Goal: Information Seeking & Learning: Check status

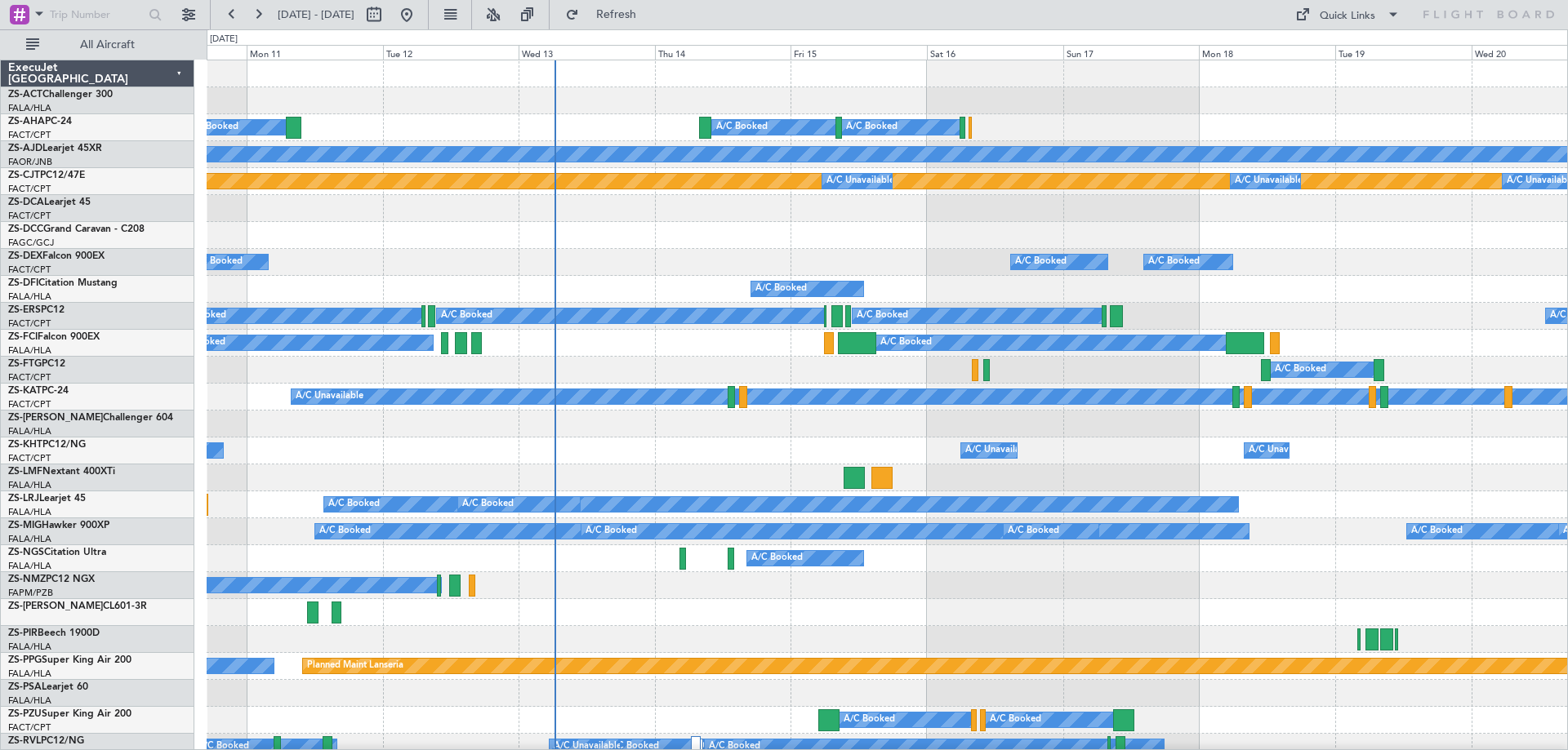
click at [805, 375] on div "A/C Booked A/C Booked" at bounding box center [887, 370] width 1360 height 27
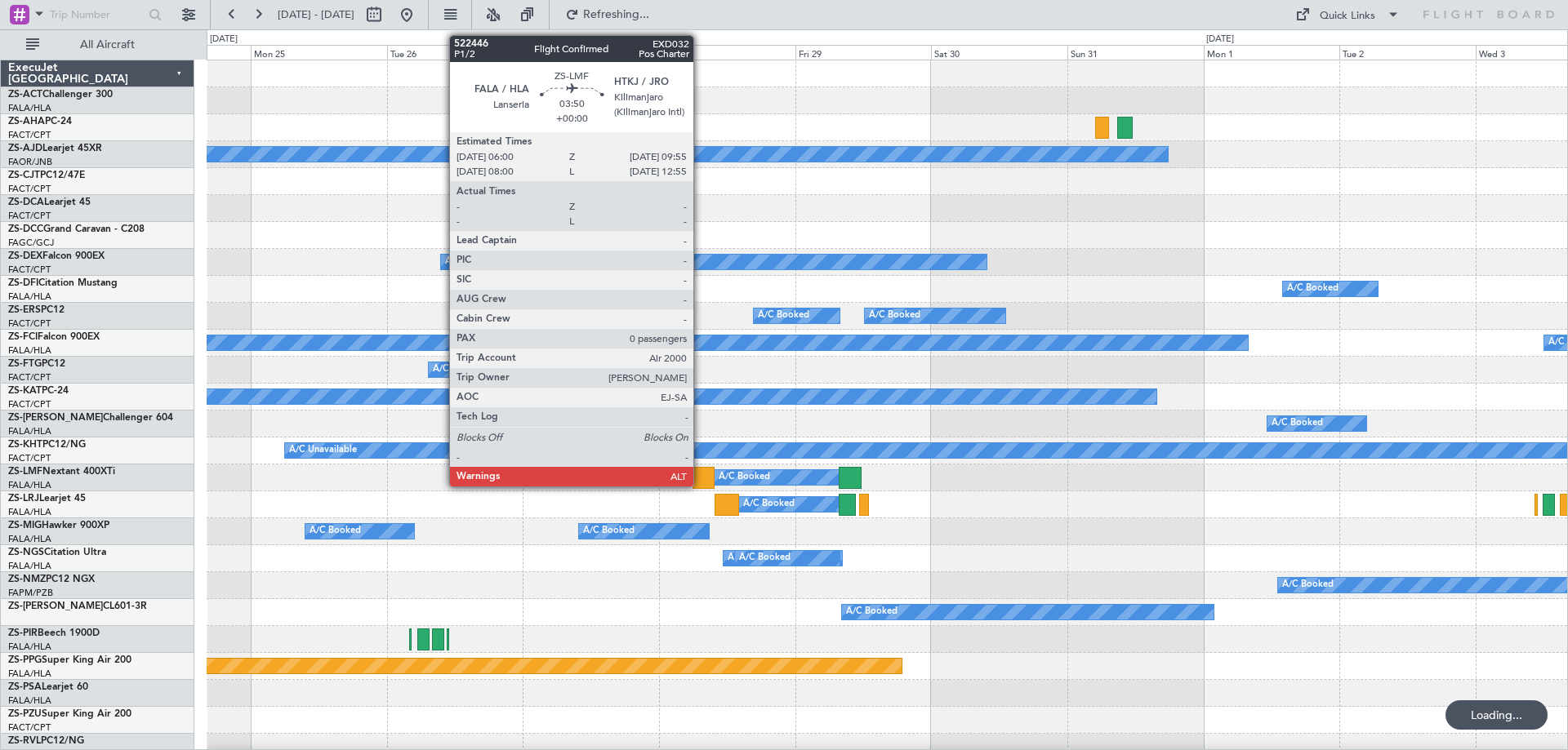
click at [701, 485] on div at bounding box center [703, 477] width 22 height 22
click at [702, 484] on div at bounding box center [703, 477] width 22 height 22
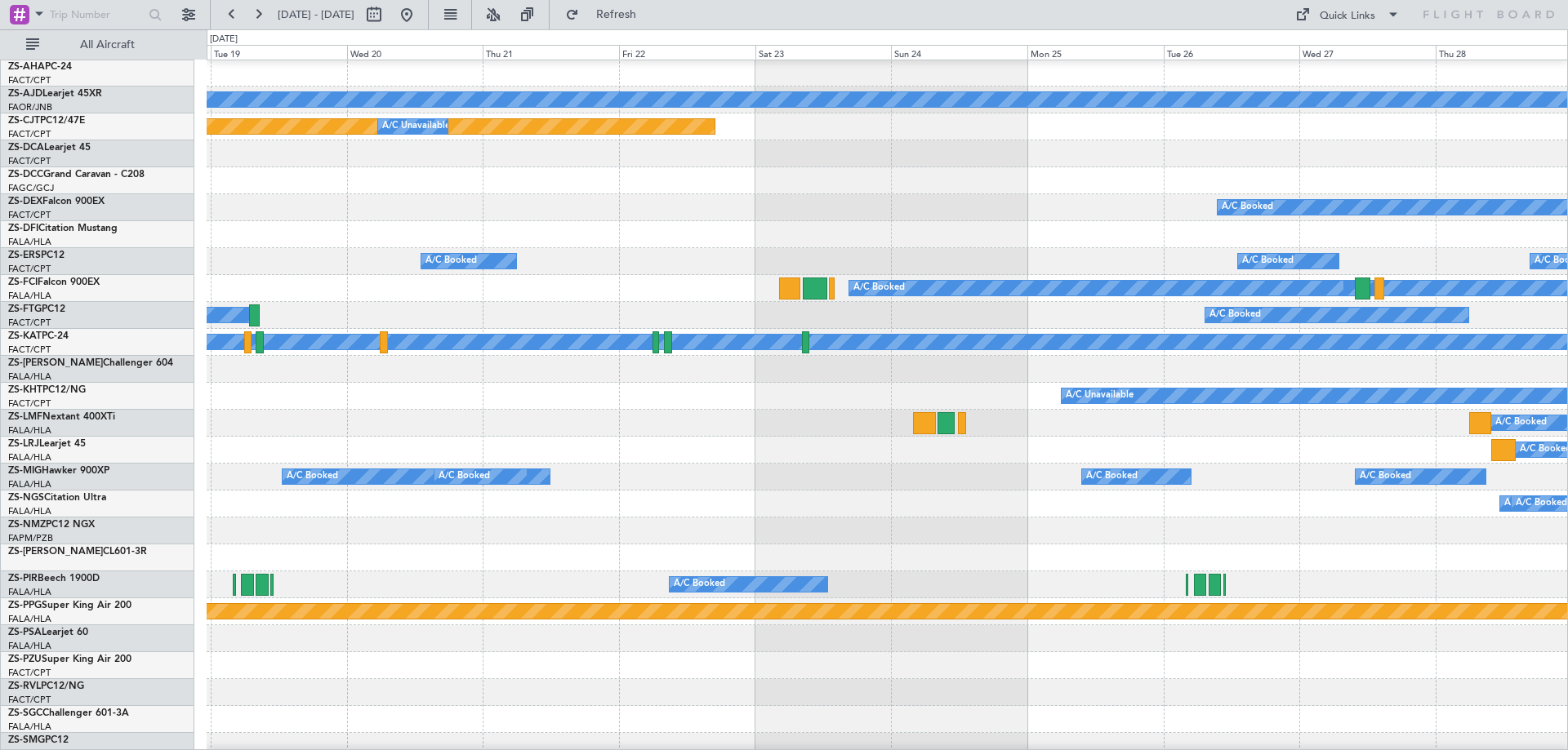
scroll to position [57, 0]
click at [1233, 485] on div "A/C Booked A/C Booked A/C Booked A/C Booked A/C Booked A/C Booked A/C Booked" at bounding box center [887, 477] width 1360 height 27
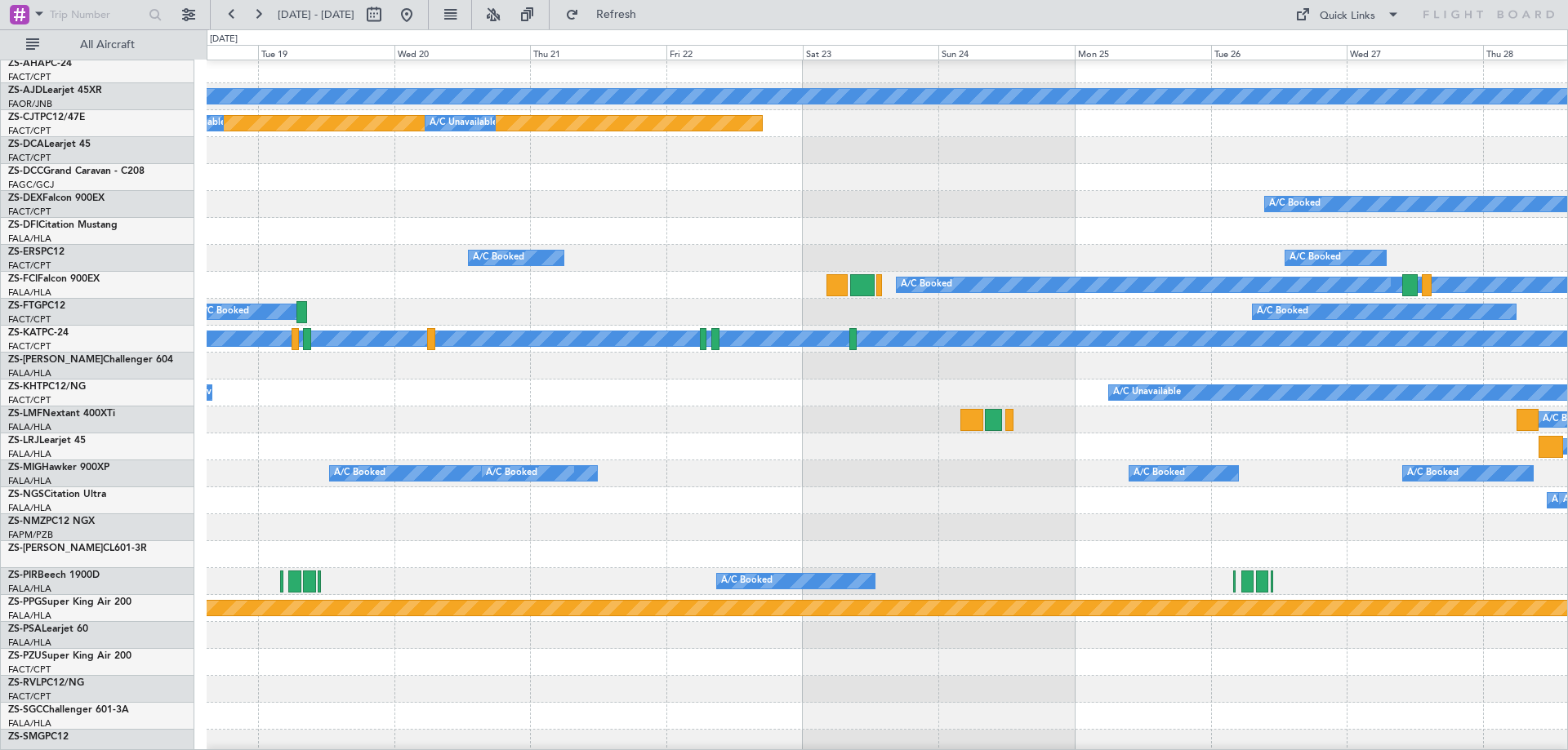
click at [1130, 487] on div "A/C Booked A/C Booked" at bounding box center [887, 501] width 1360 height 27
click at [1064, 509] on div "A/C Booked A/C Booked" at bounding box center [887, 501] width 1360 height 27
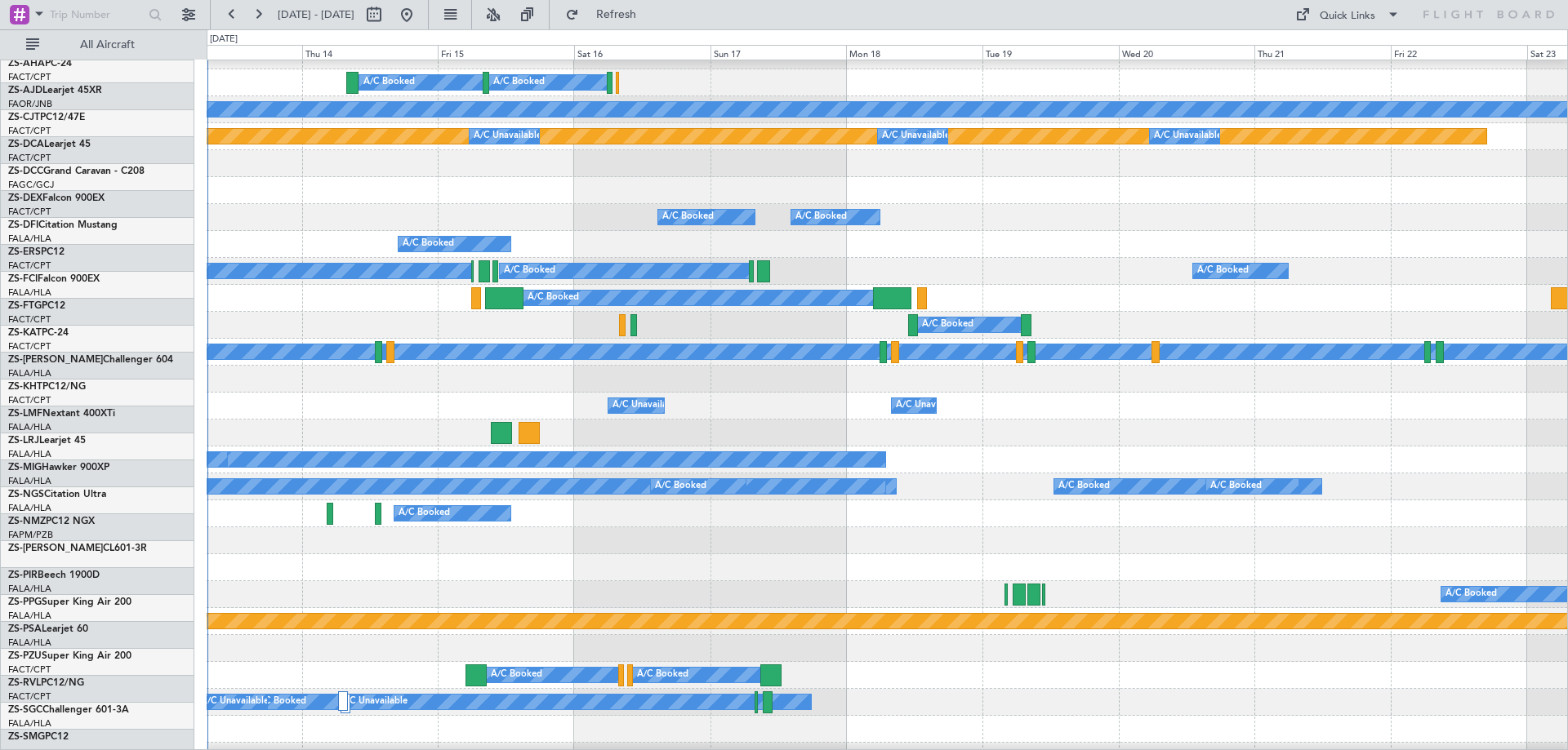
click at [1234, 453] on div "A/C Booked A/C Booked" at bounding box center [887, 460] width 1360 height 27
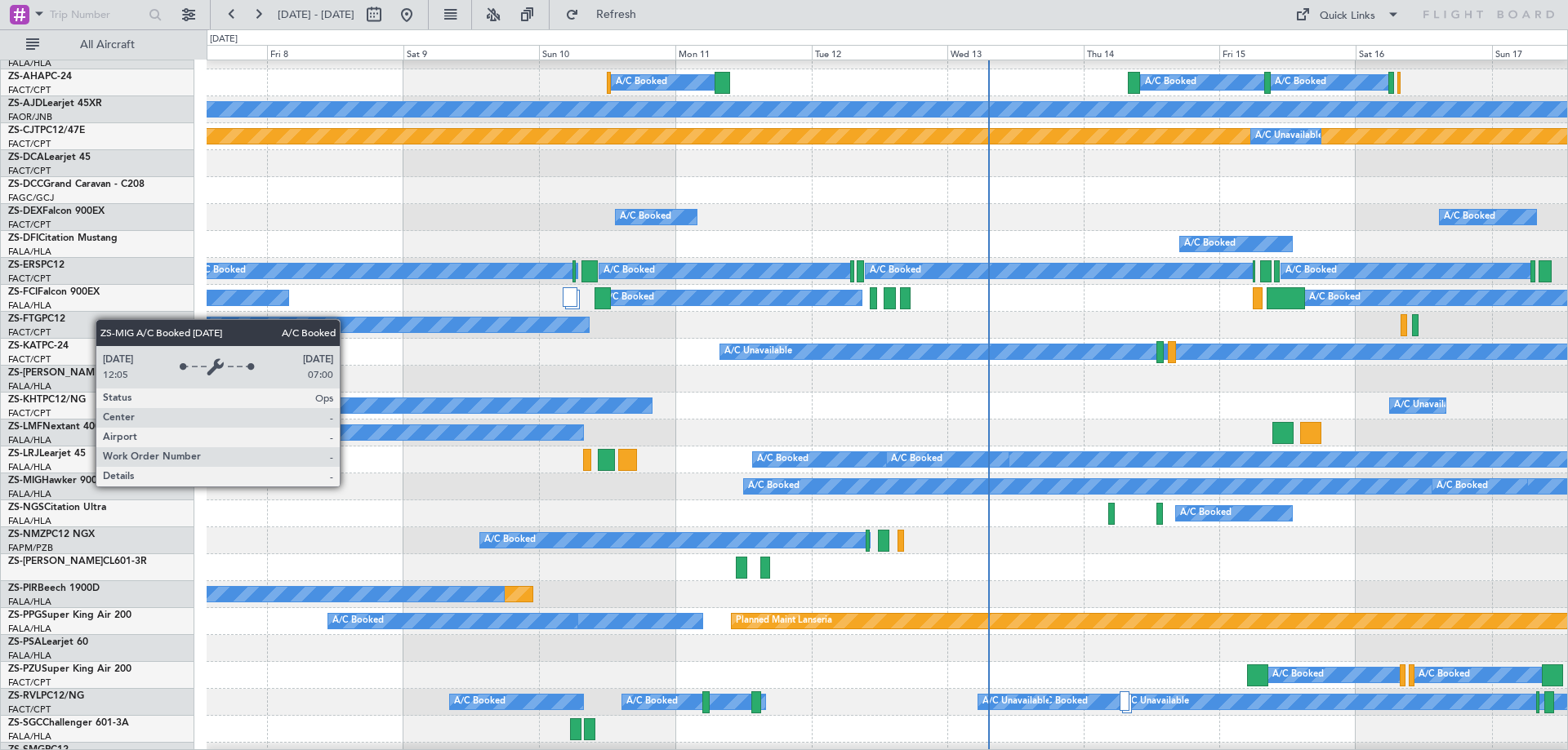
click at [1153, 485] on div "A/C Booked" at bounding box center [1205, 486] width 923 height 15
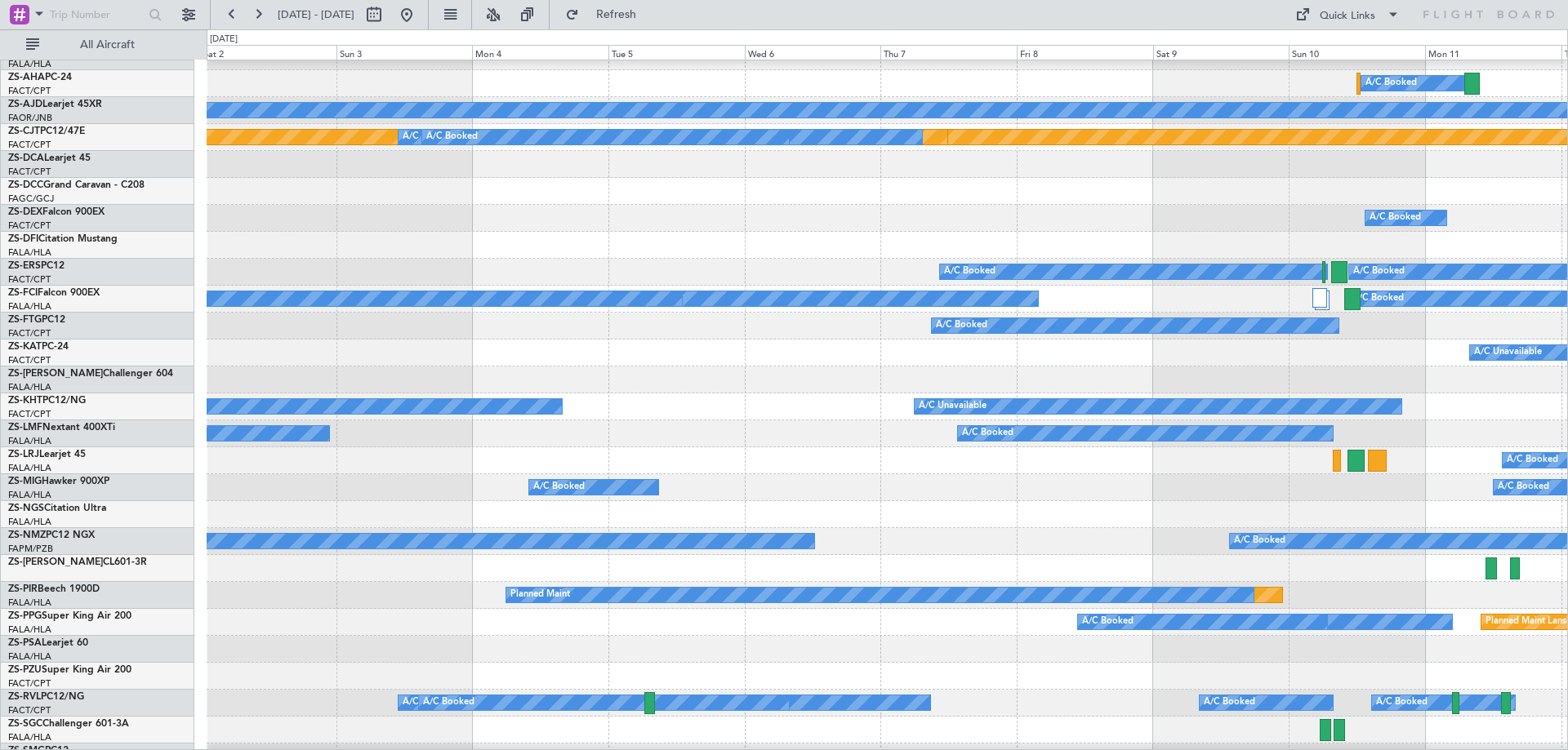
click at [1223, 477] on div "A/C Booked A/C Booked A/C Booked" at bounding box center [887, 488] width 1360 height 27
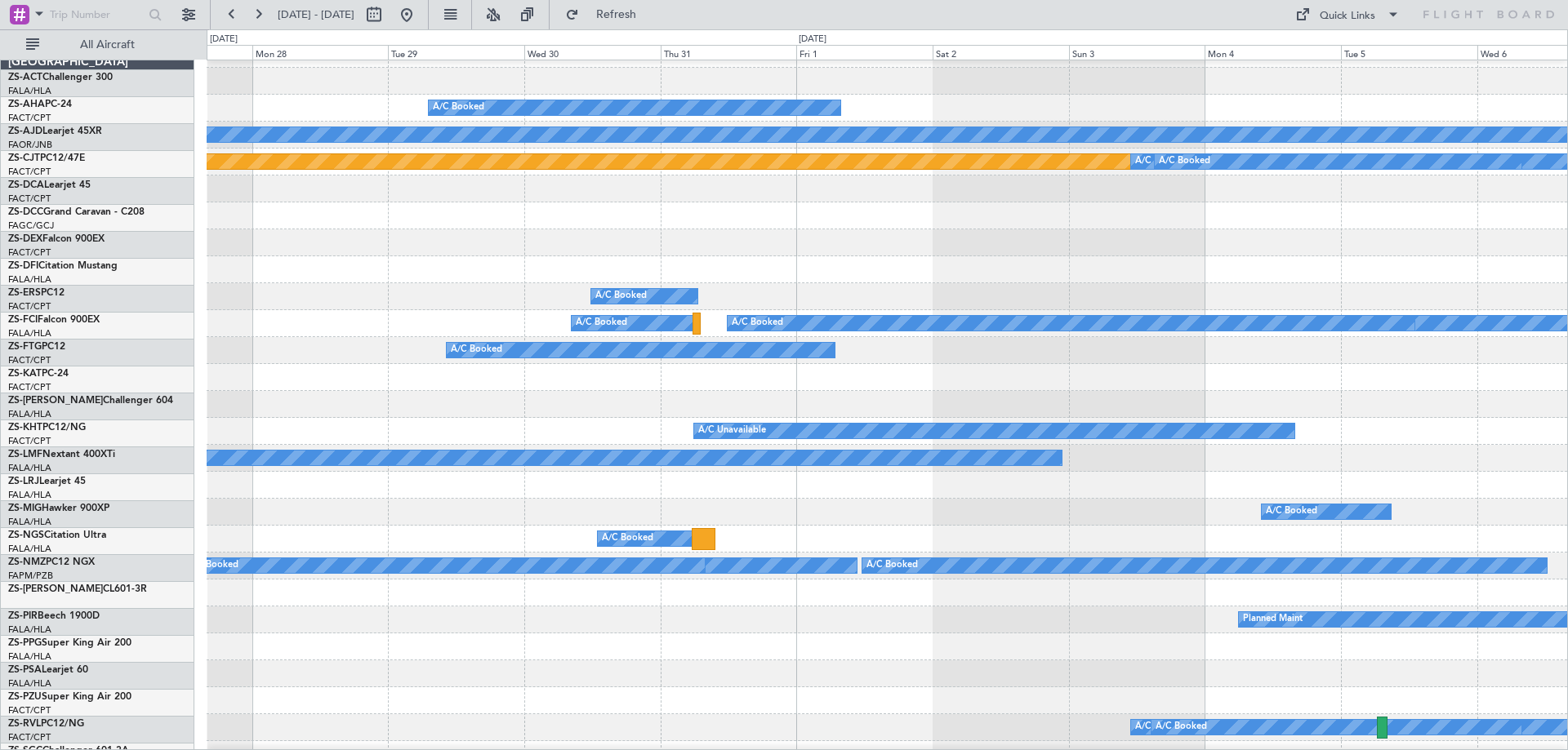
scroll to position [17, 0]
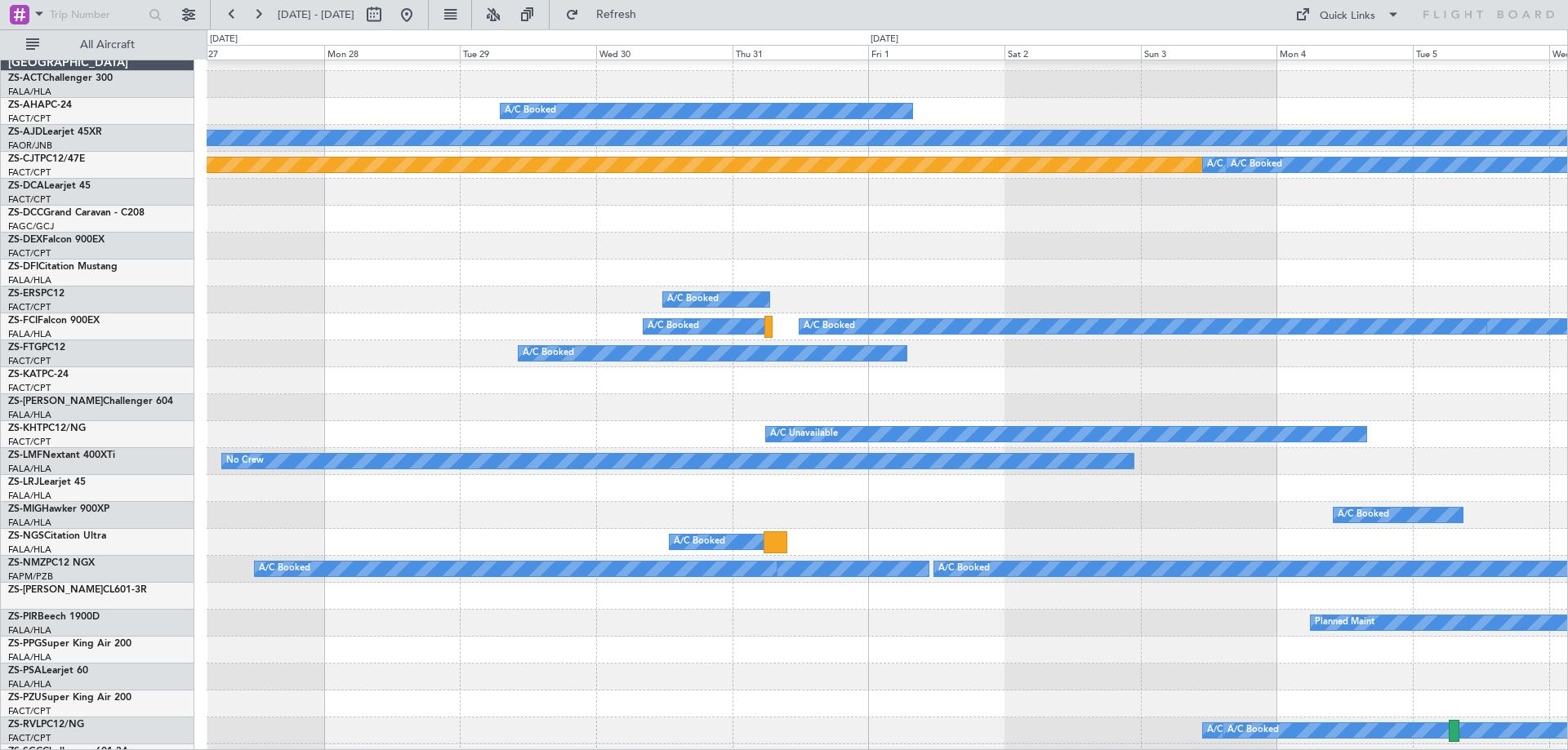
click at [1181, 510] on div "A/C Booked" at bounding box center [887, 515] width 1360 height 27
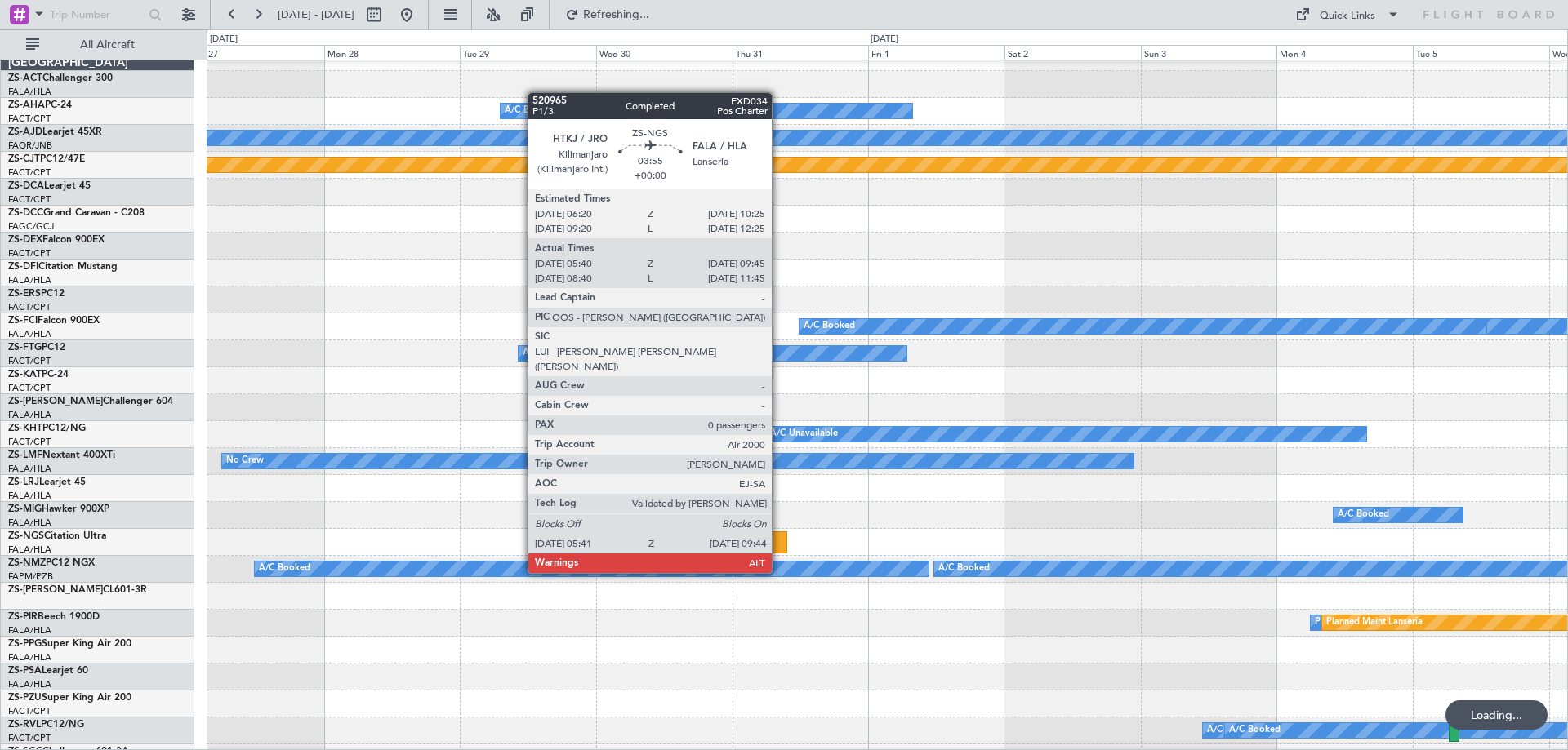
click at [779, 542] on div at bounding box center [775, 542] width 23 height 22
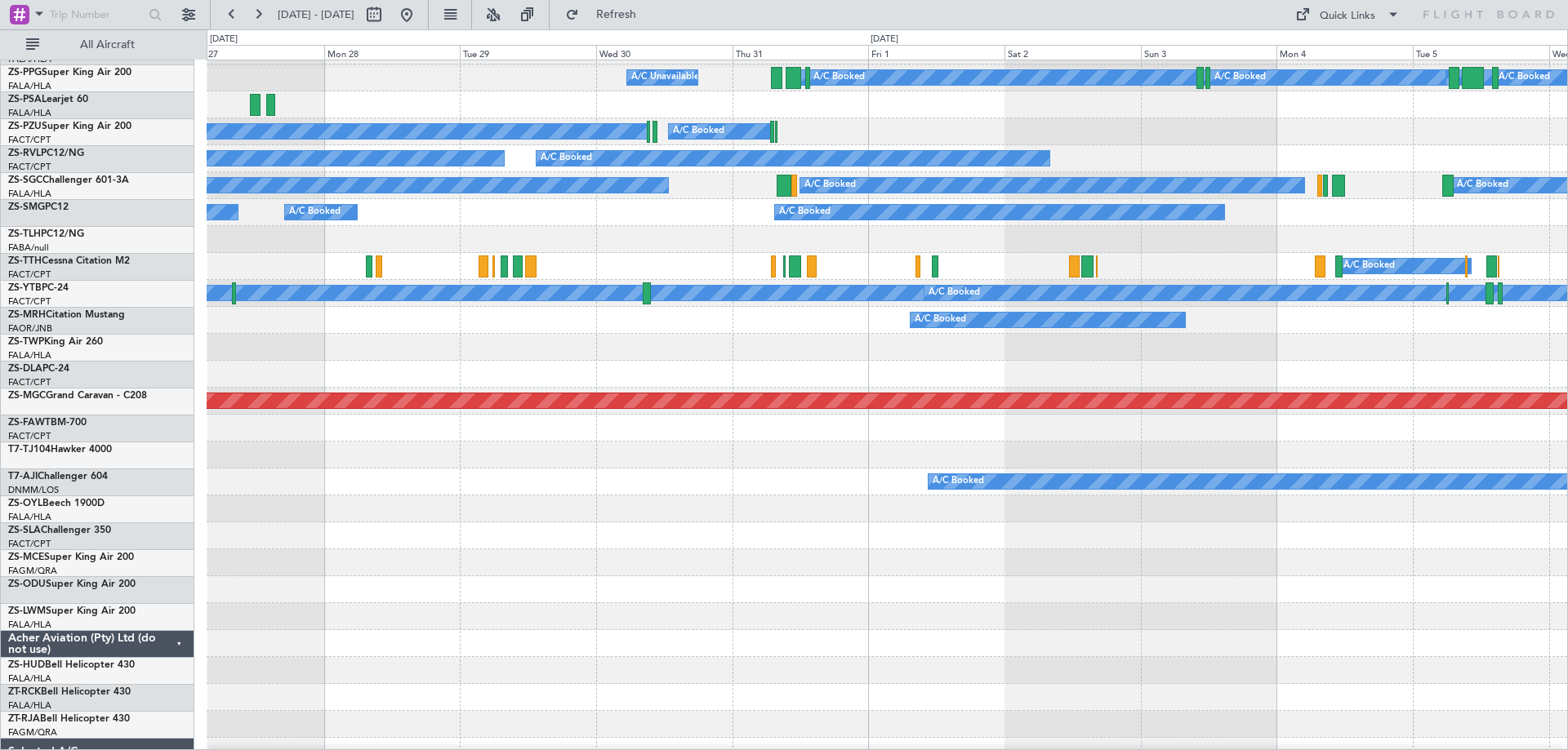
scroll to position [669, 0]
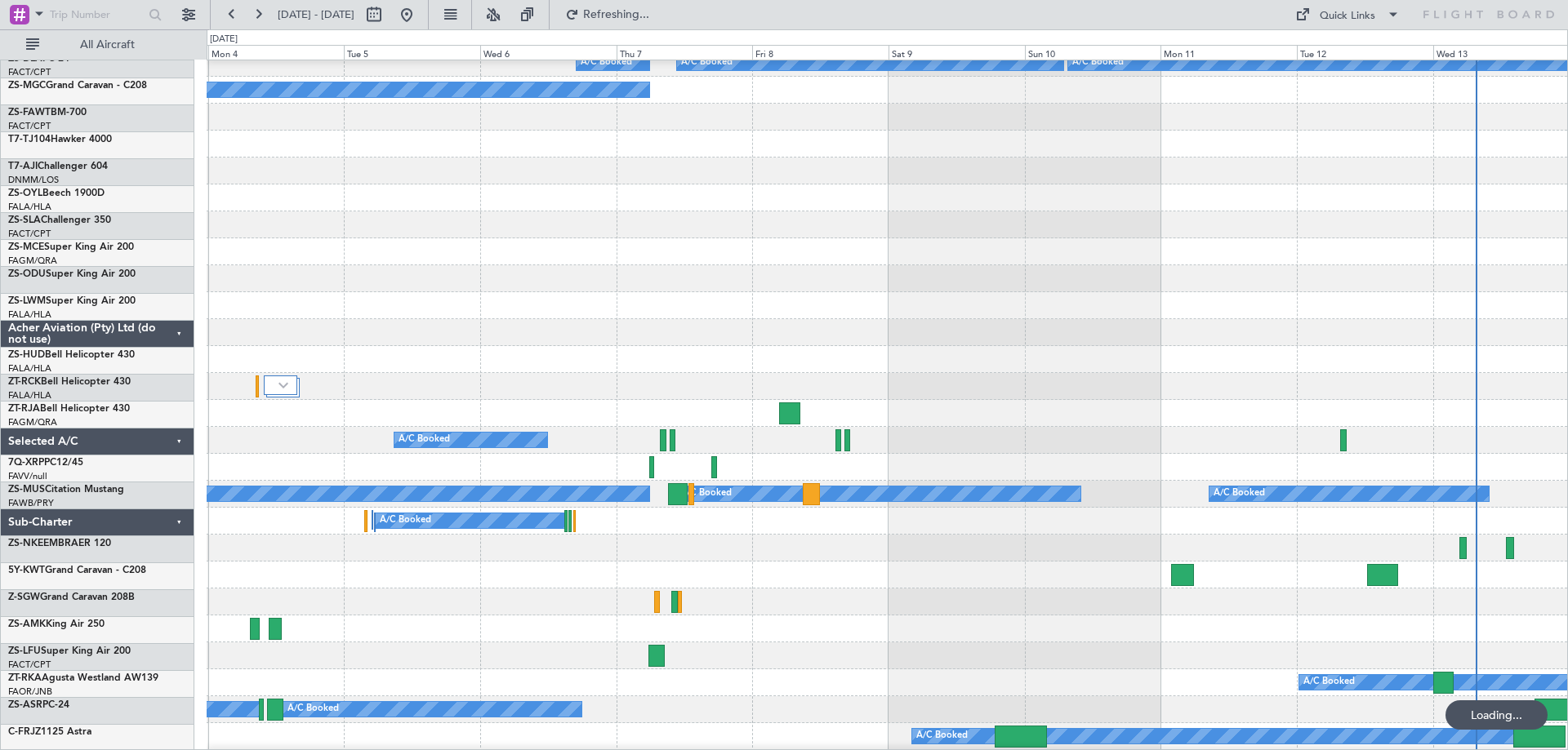
scroll to position [1061, 0]
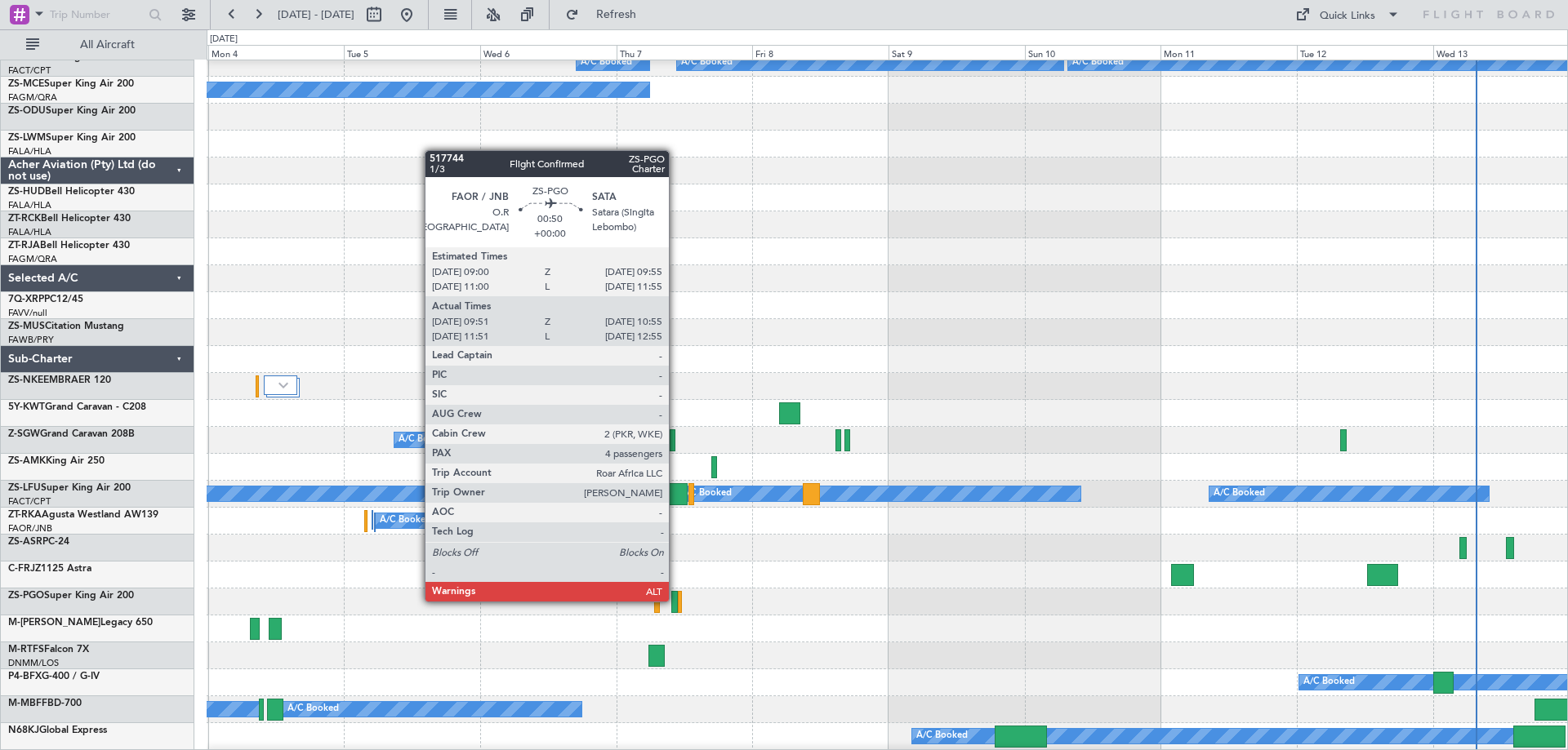
click at [676, 600] on div at bounding box center [674, 602] width 7 height 22
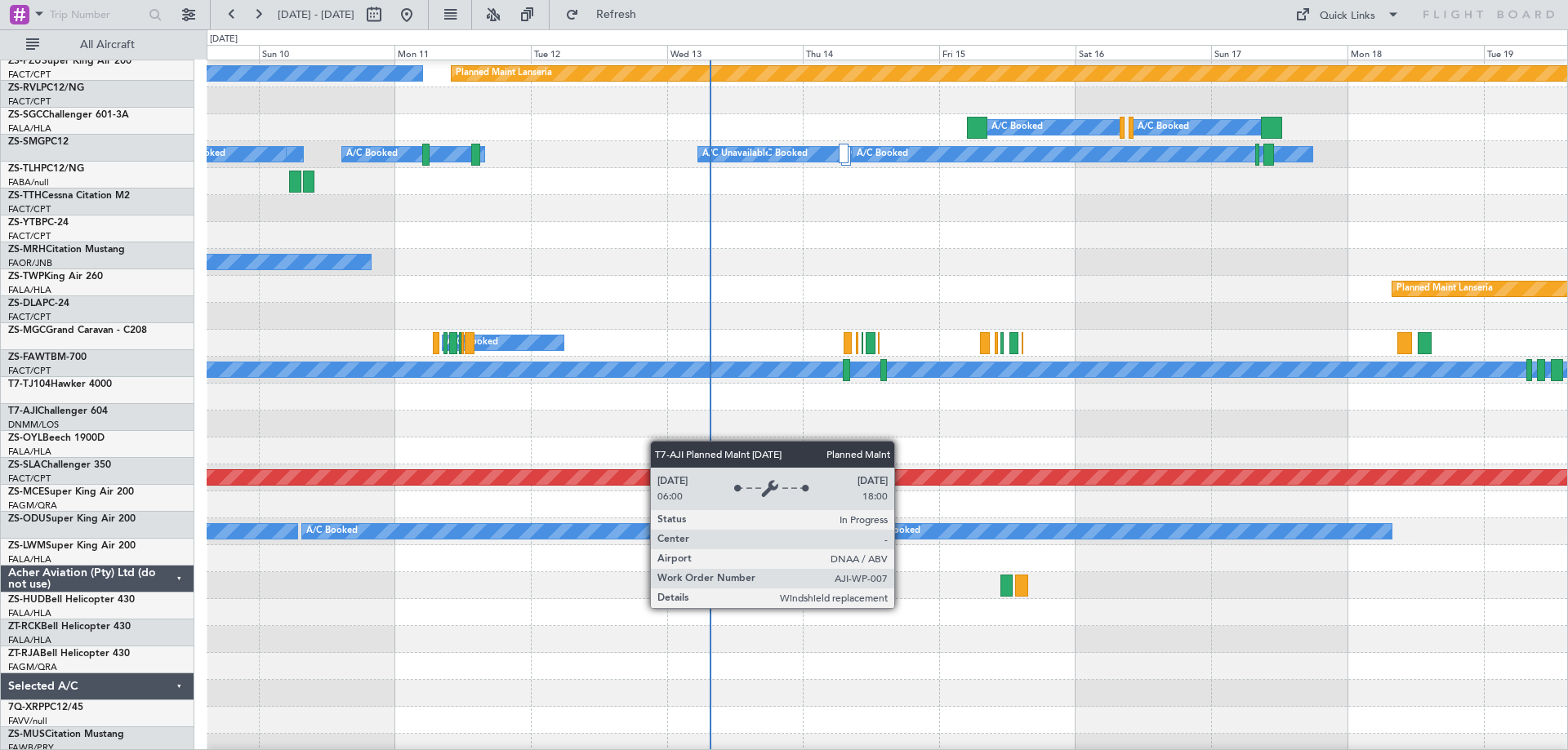
click at [268, 469] on div "Planned Maint Abuja ([PERSON_NAME] Intl)" at bounding box center [887, 478] width 1360 height 27
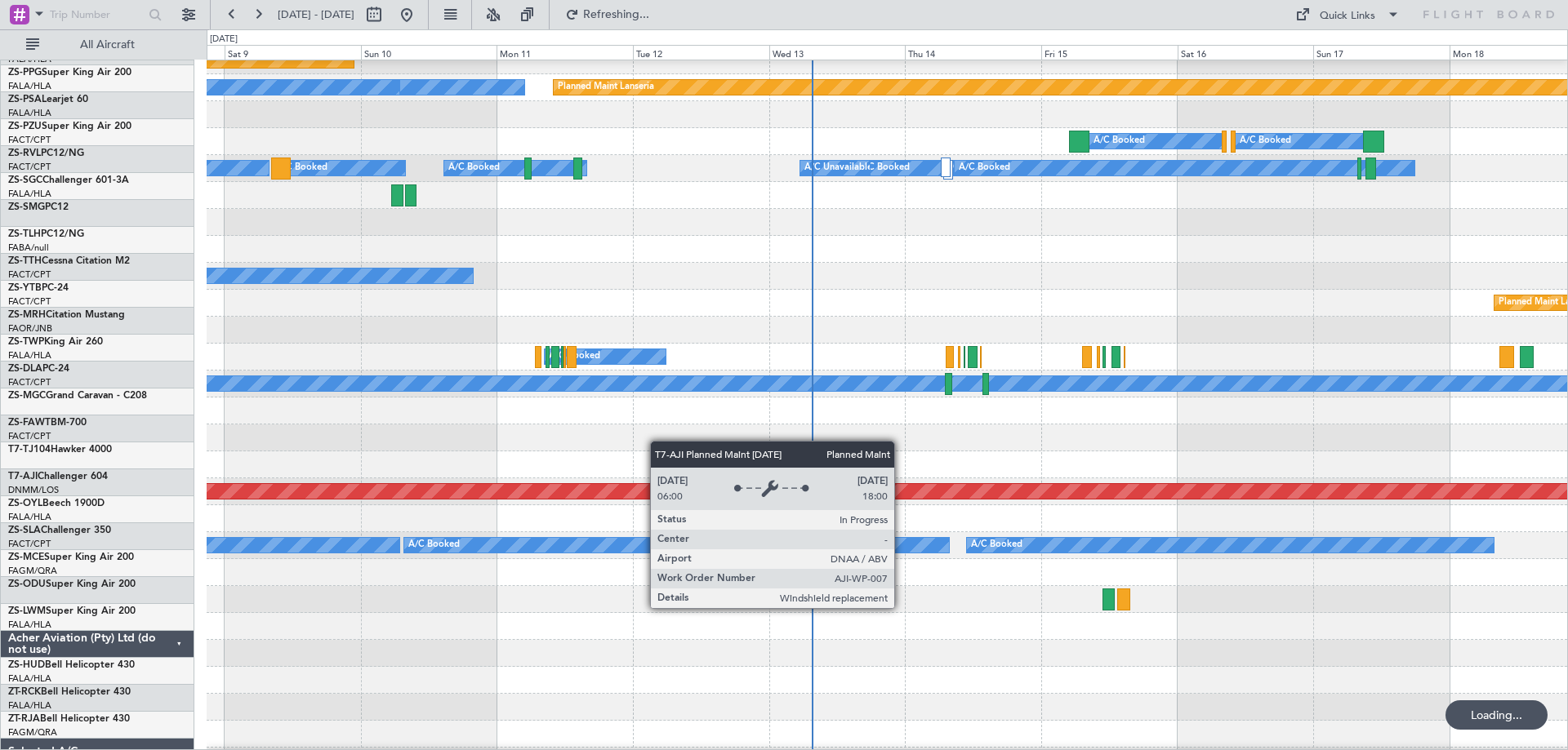
scroll to position [579, 0]
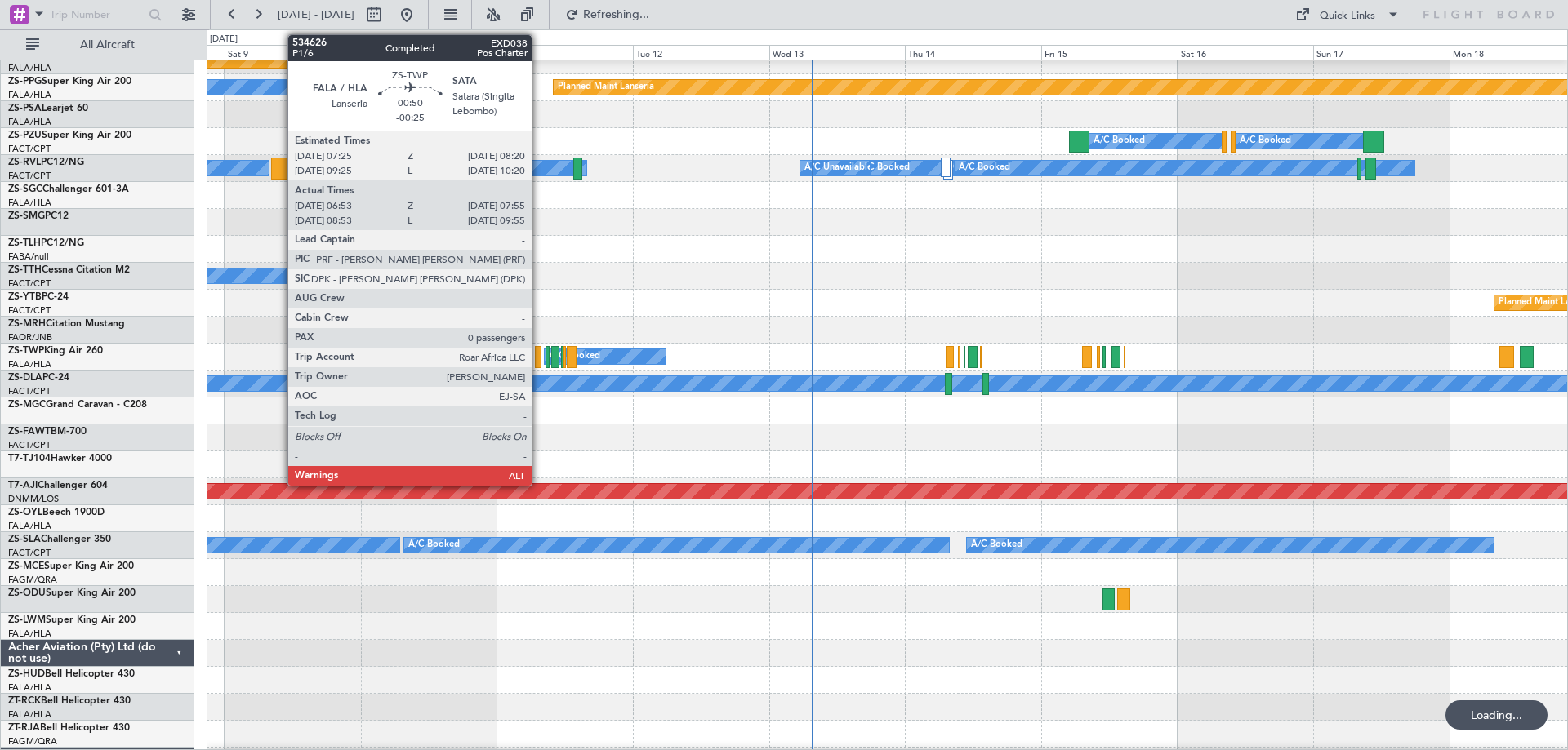
click at [539, 355] on div at bounding box center [538, 356] width 7 height 22
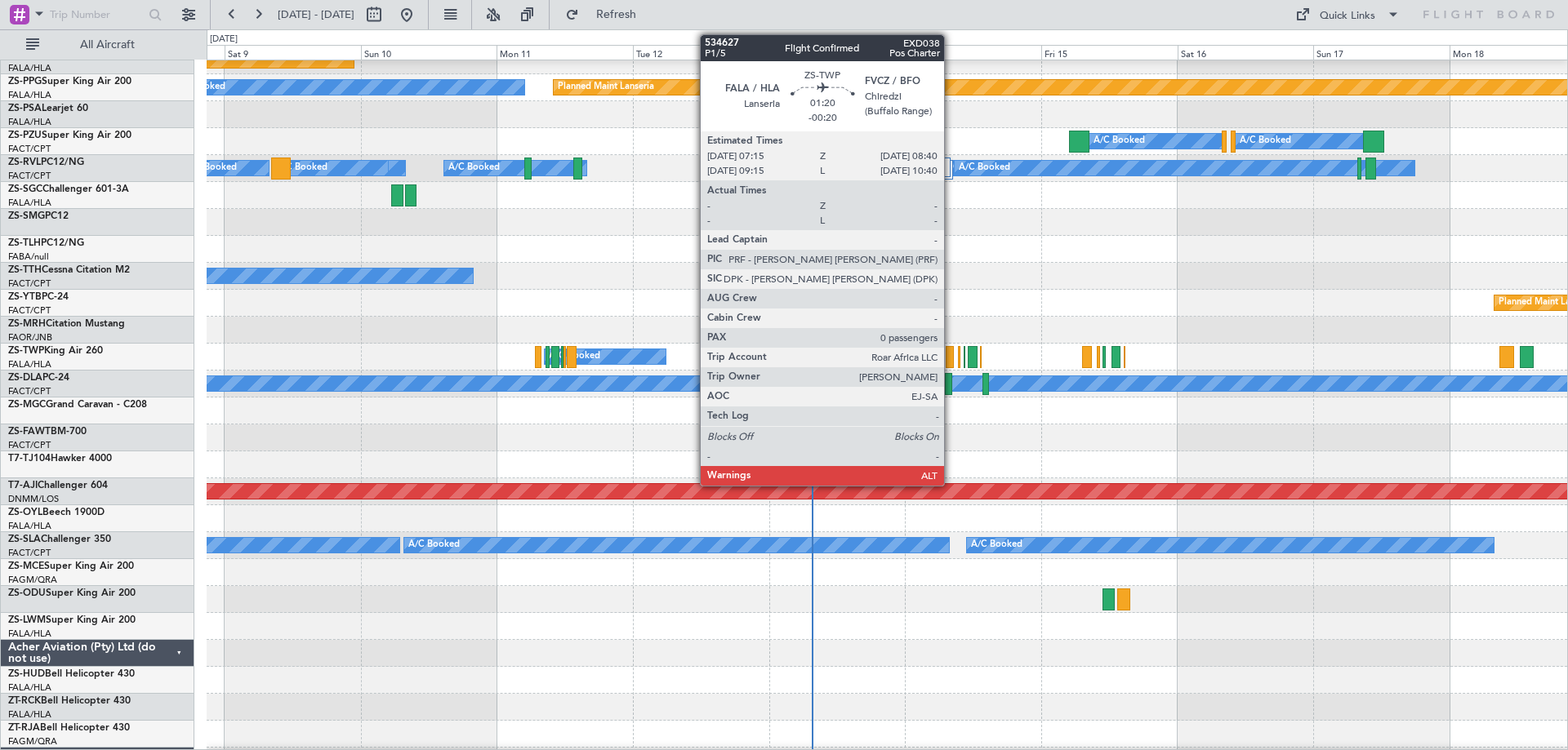
click at [951, 357] on div at bounding box center [949, 356] width 8 height 22
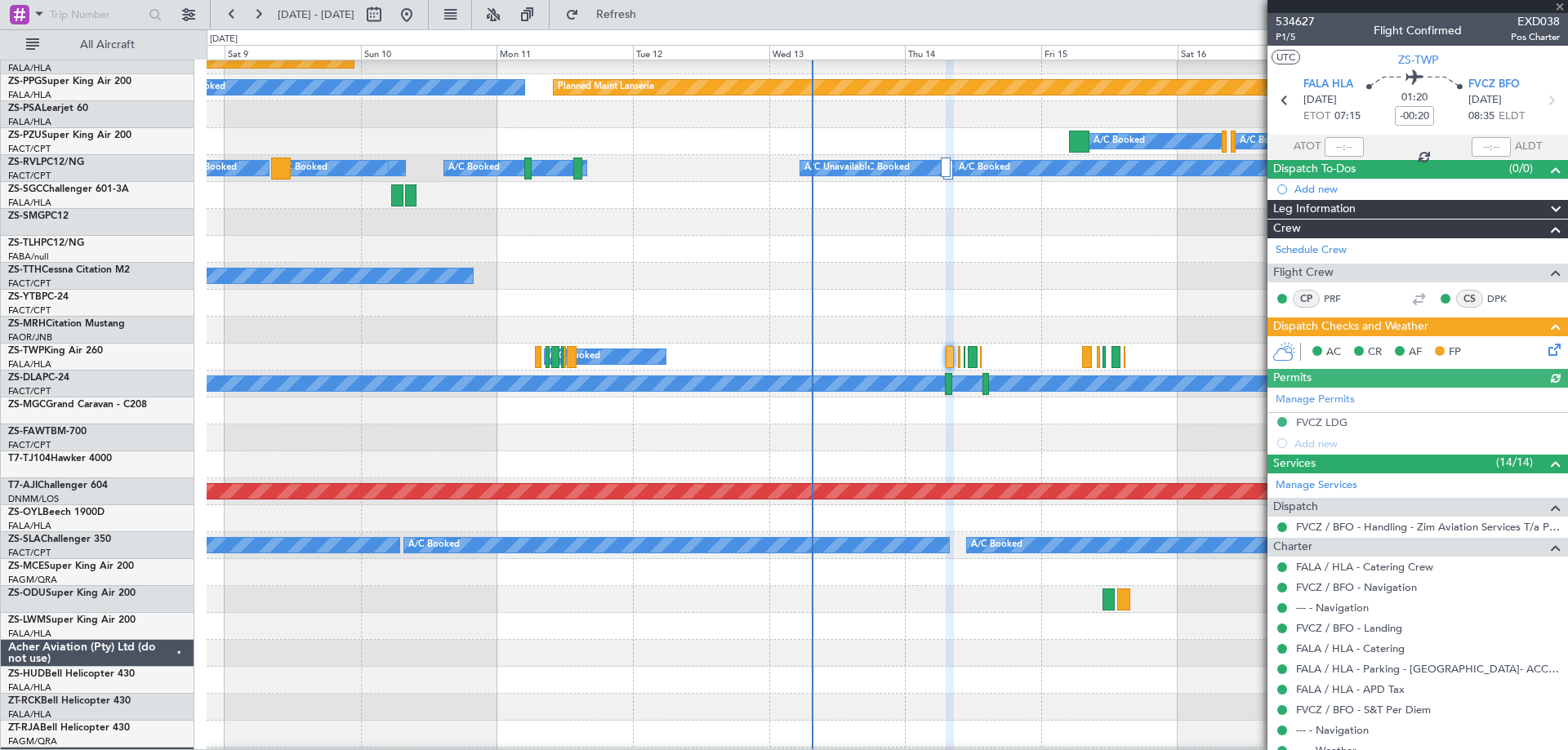
click at [1559, 0] on div at bounding box center [1417, 6] width 300 height 13
click at [1559, 4] on div at bounding box center [1417, 6] width 300 height 13
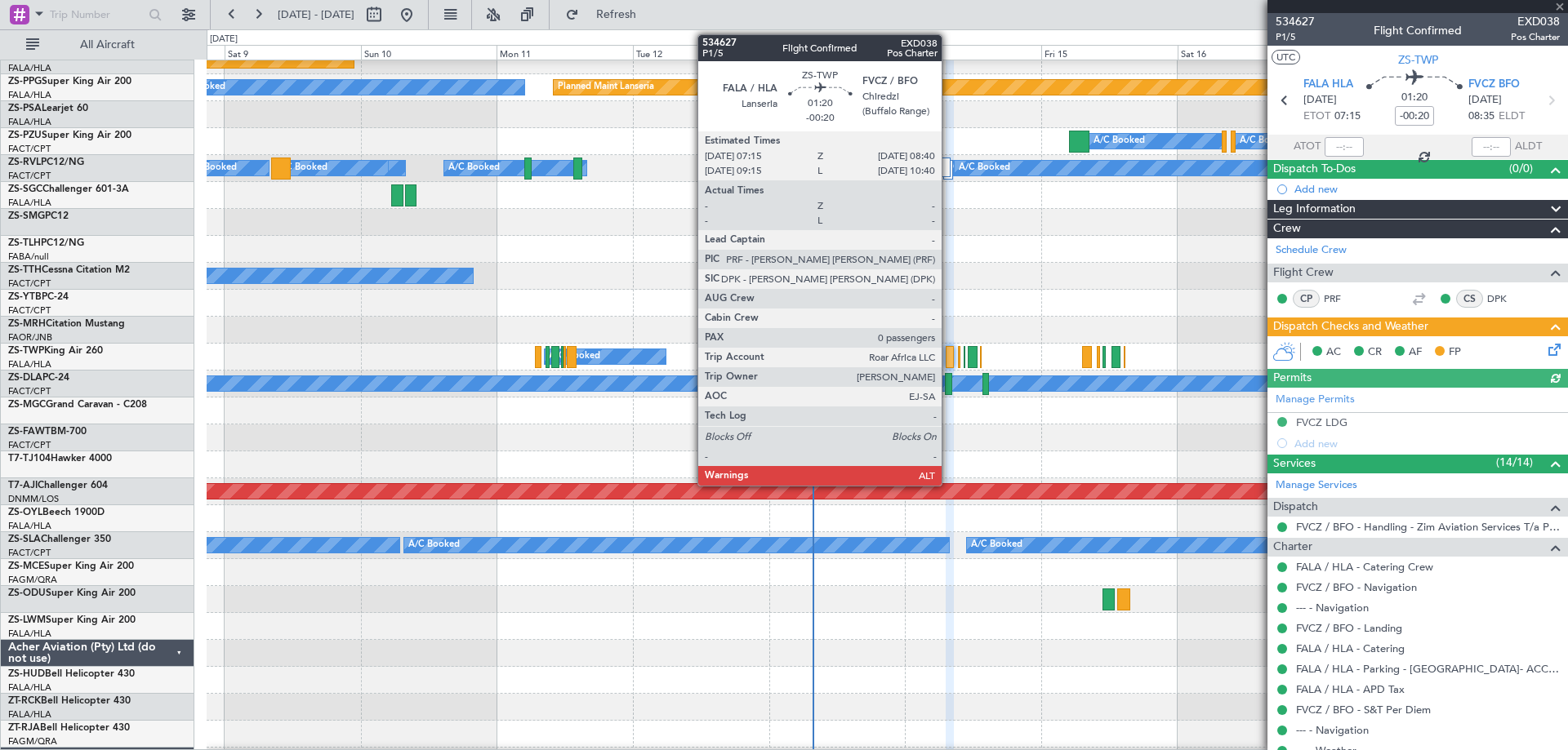
click at [949, 355] on div at bounding box center [949, 356] width 8 height 22
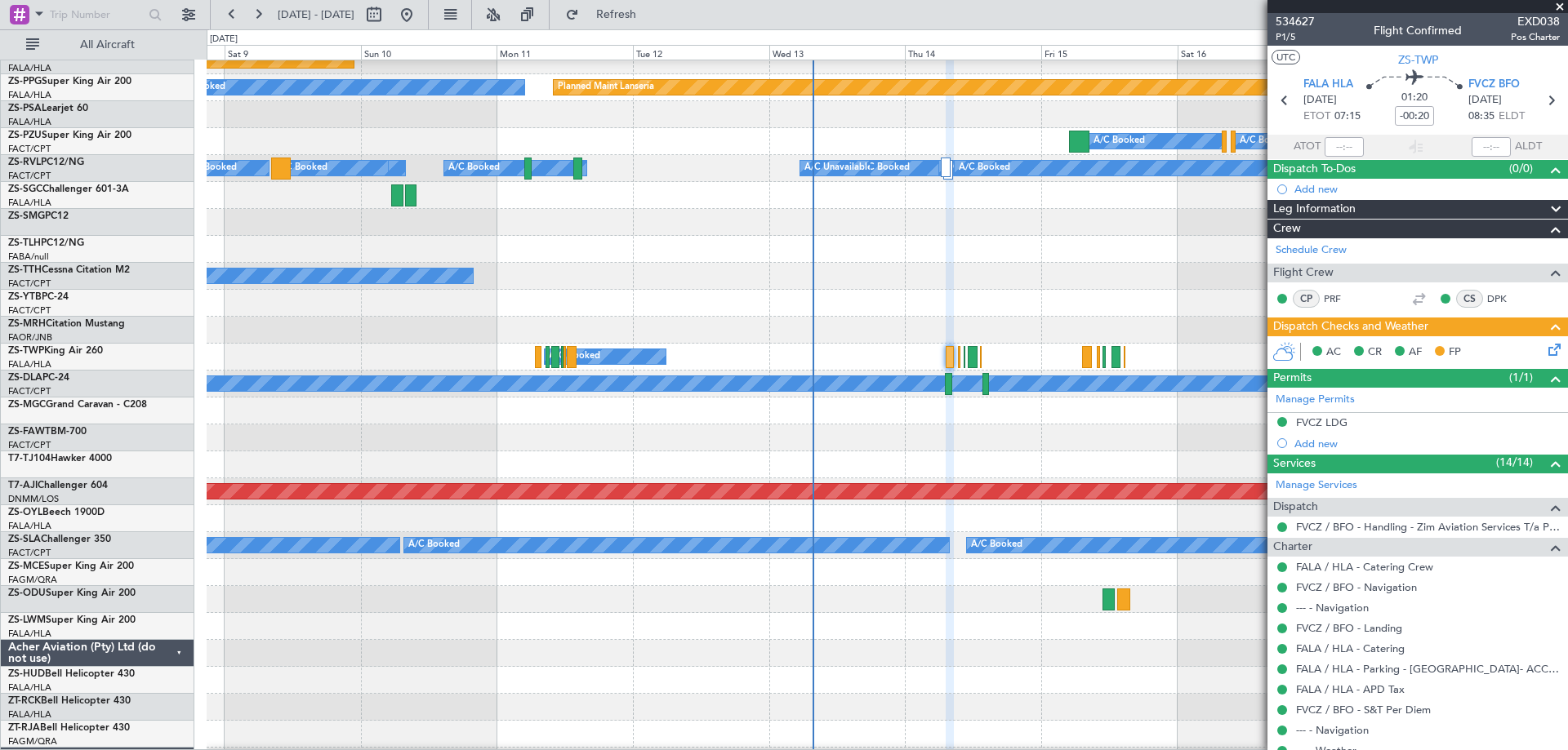
click at [1559, 6] on span at bounding box center [1559, 7] width 17 height 15
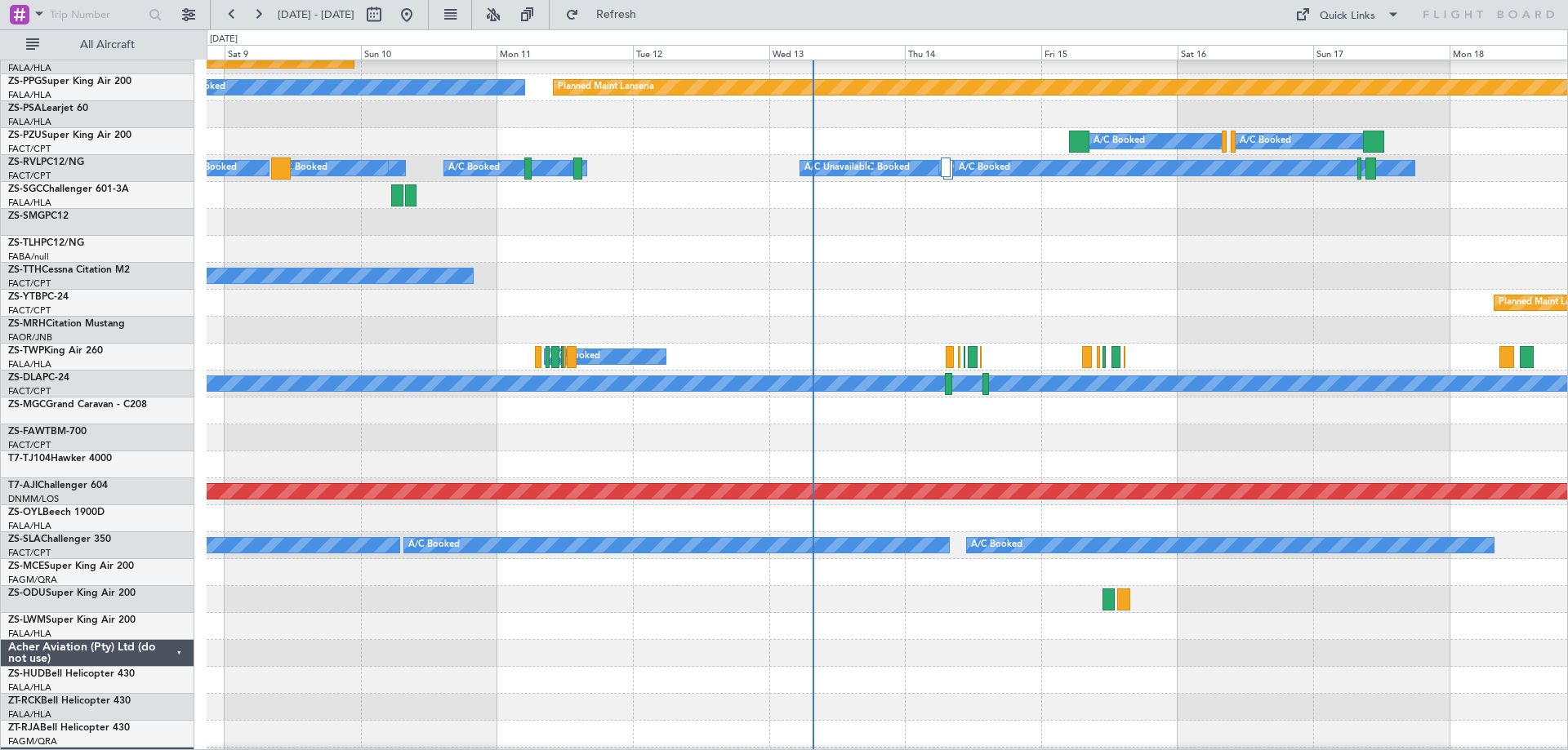
click at [1195, 230] on div at bounding box center [887, 222] width 1360 height 27
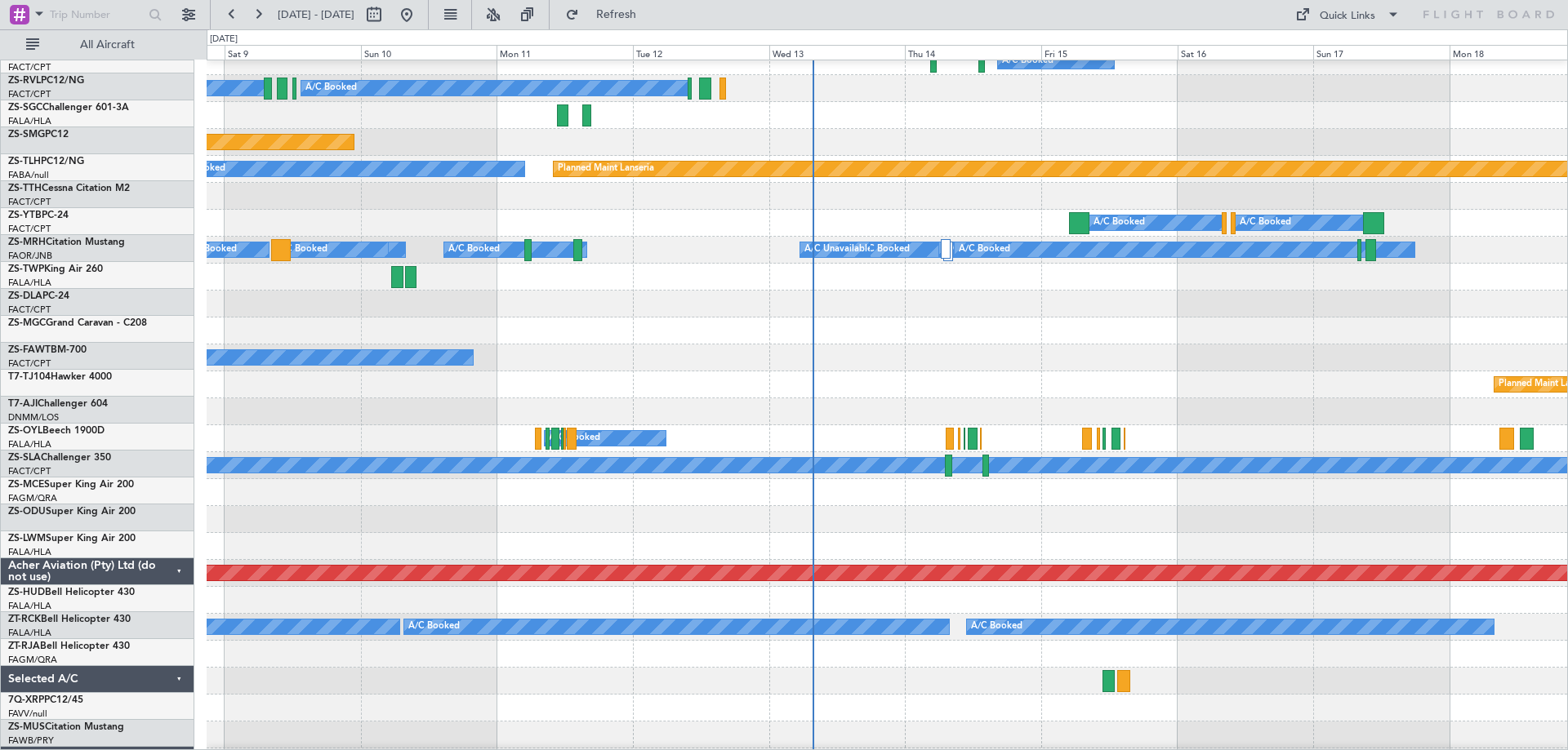
scroll to position [497, 0]
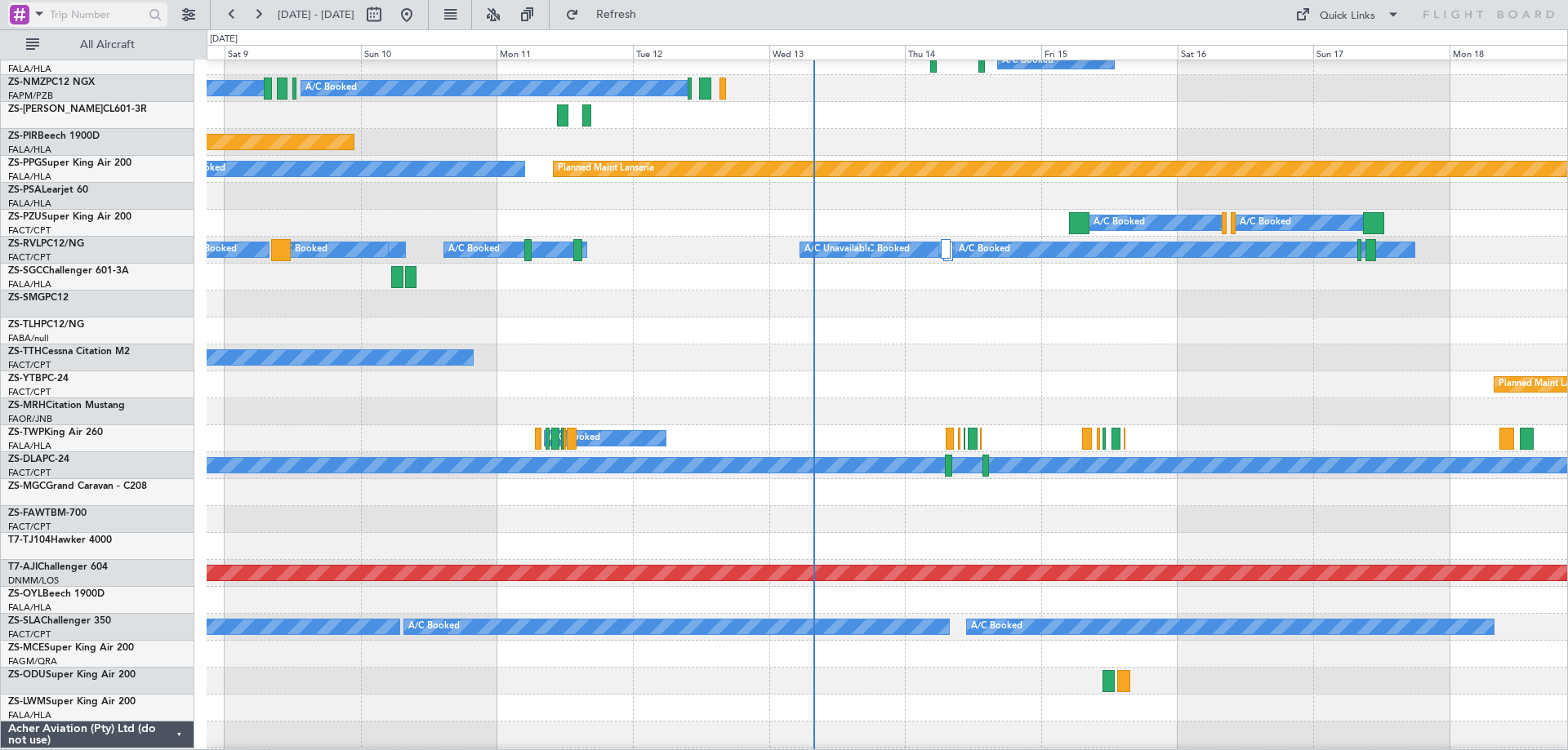
click at [33, 16] on span at bounding box center [39, 13] width 19 height 20
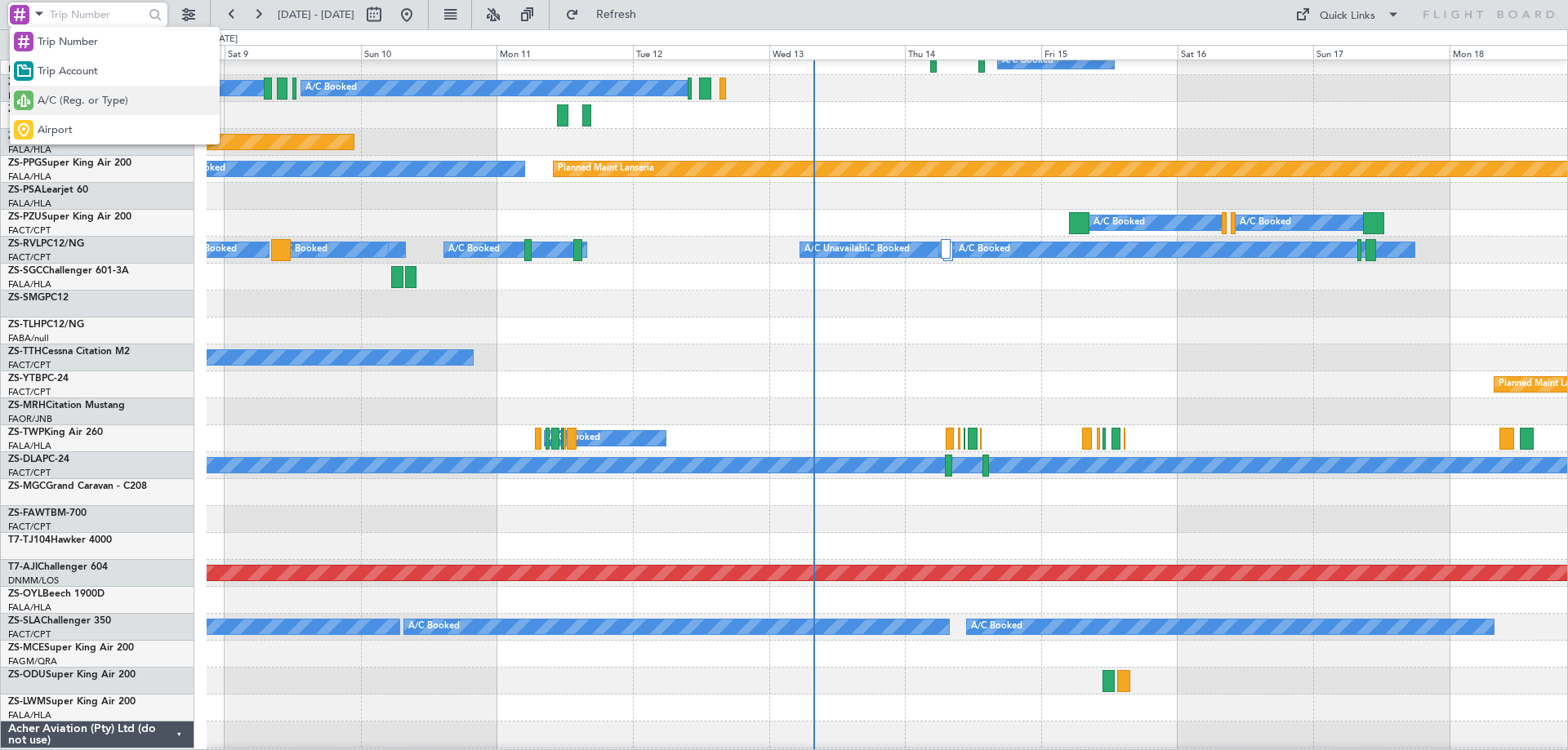
click at [83, 98] on span "A/C (Reg. or Type)" at bounding box center [83, 101] width 91 height 17
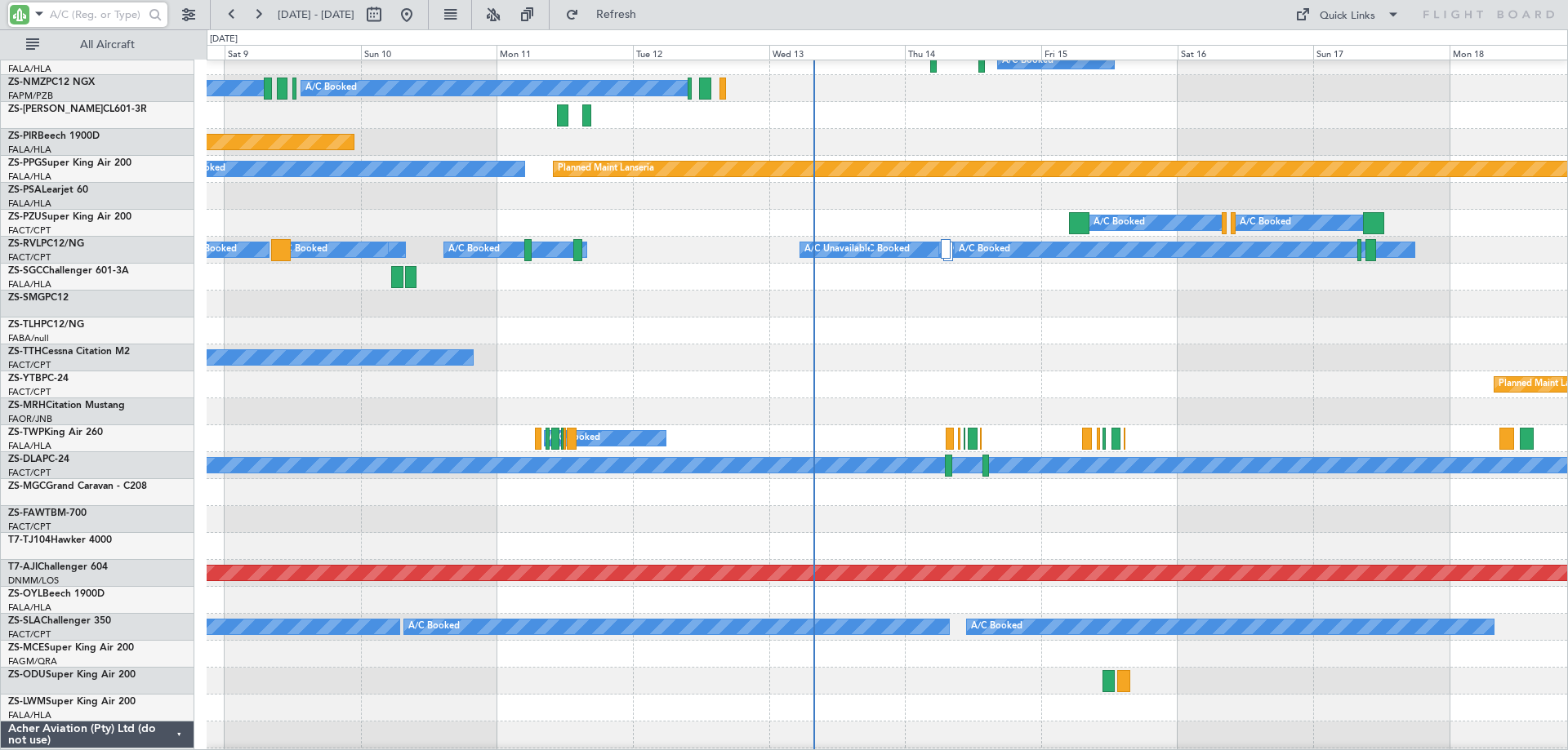
click at [94, 13] on input "text" at bounding box center [96, 15] width 94 height 24
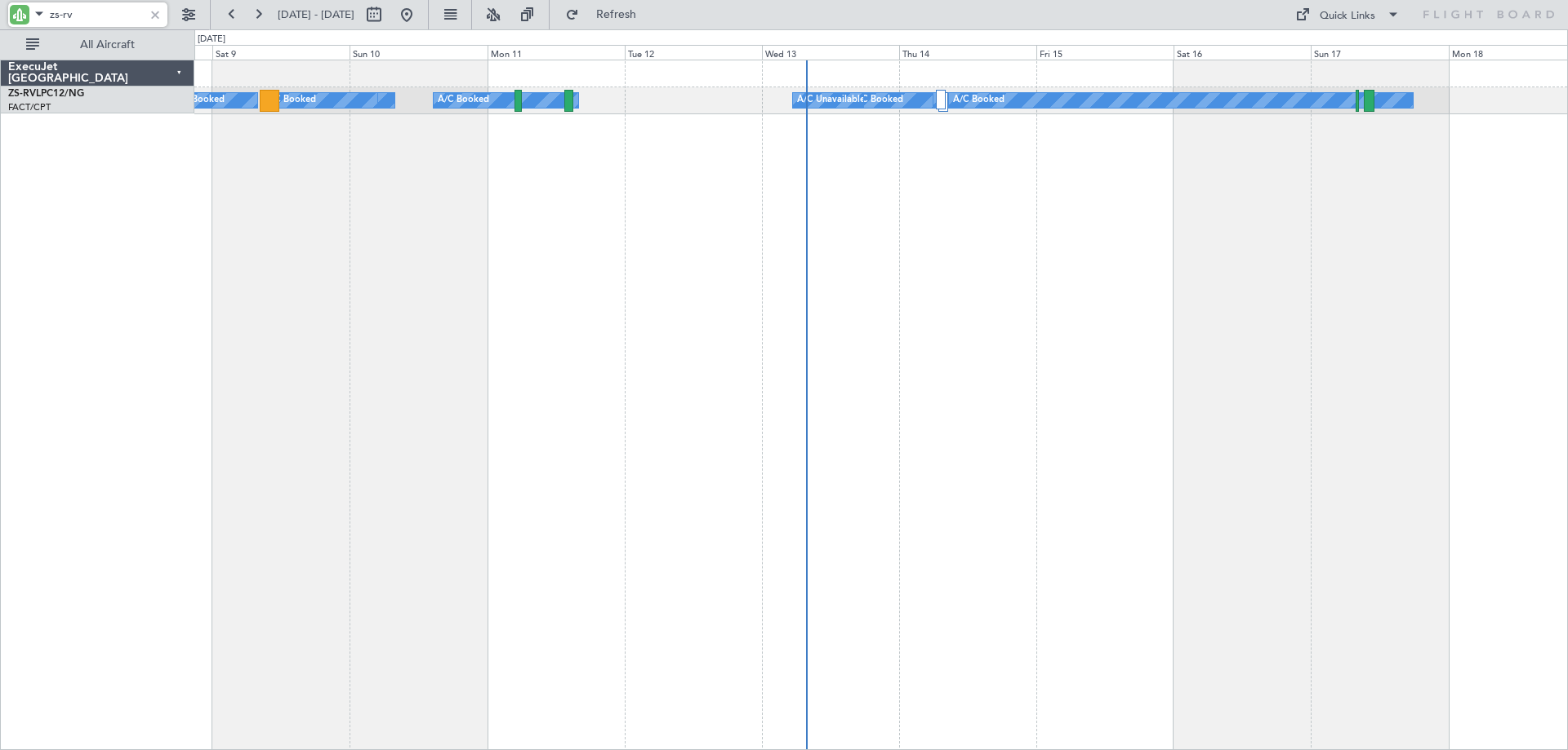
scroll to position [0, 0]
type input "zs-rvl"
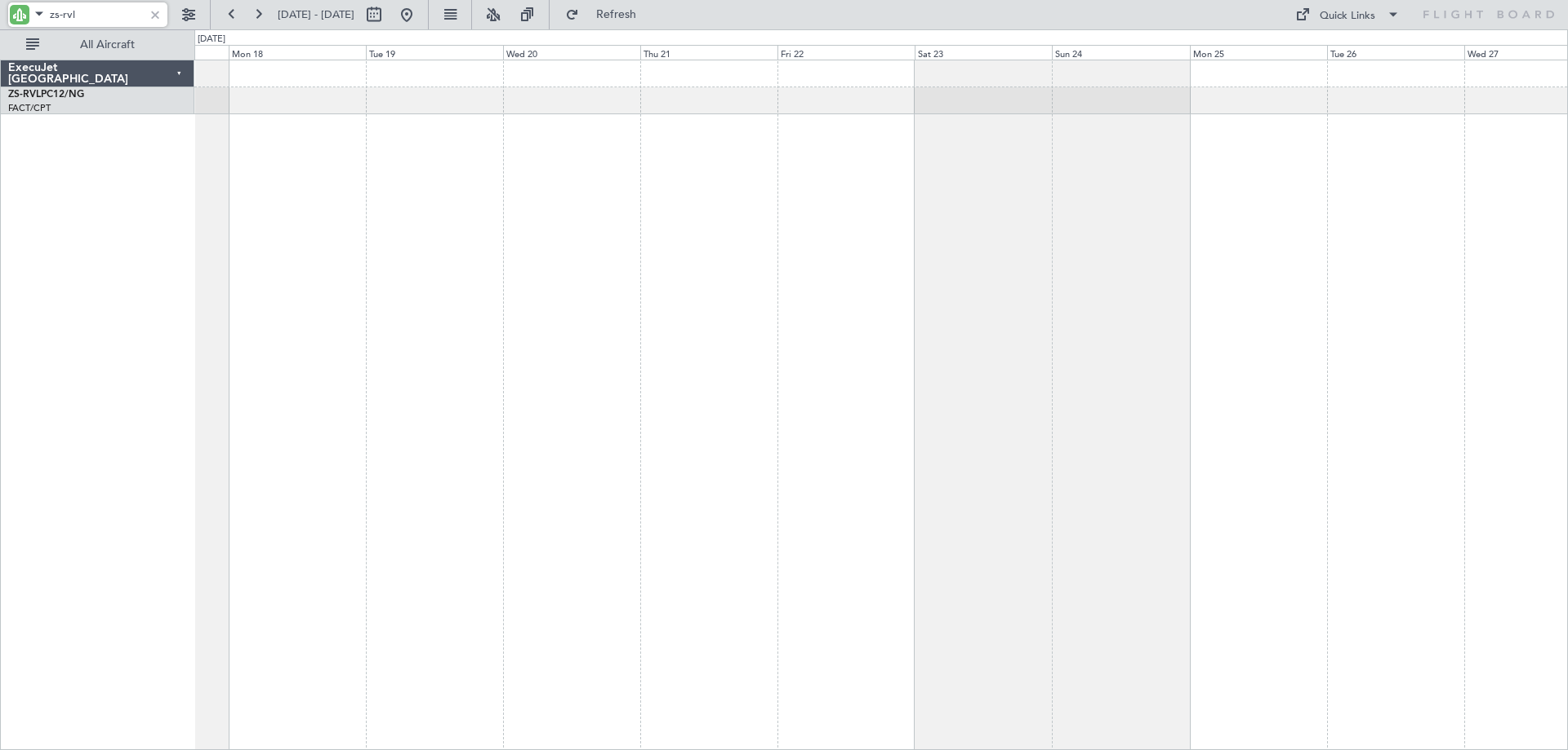
click at [172, 188] on div "A/C Booked A/C Unavailable ExecuJet South Africa ZS-RVL PC12/NG FACT/CPT Cape T…" at bounding box center [784, 390] width 1568 height 721
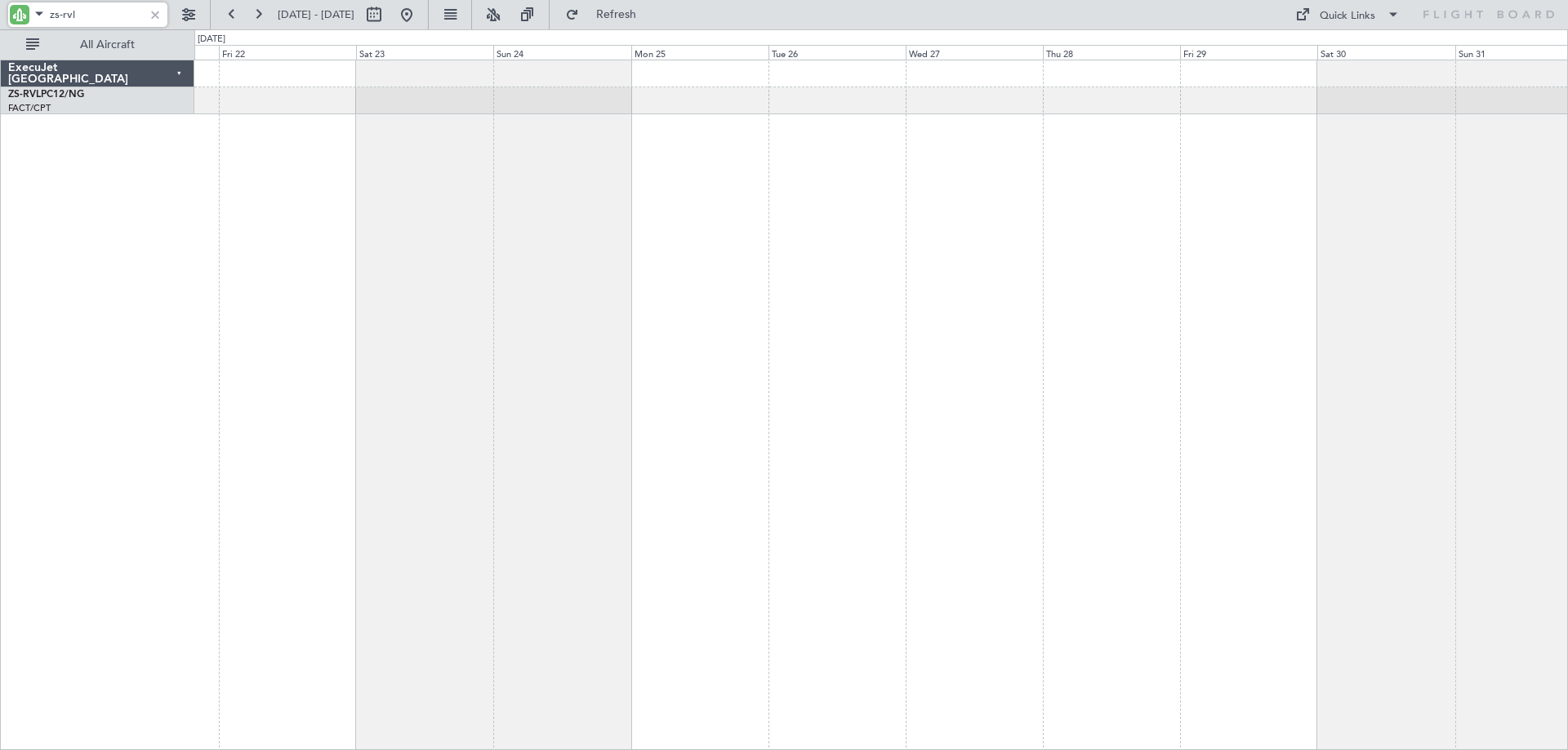
click at [643, 251] on div at bounding box center [880, 404] width 1373 height 691
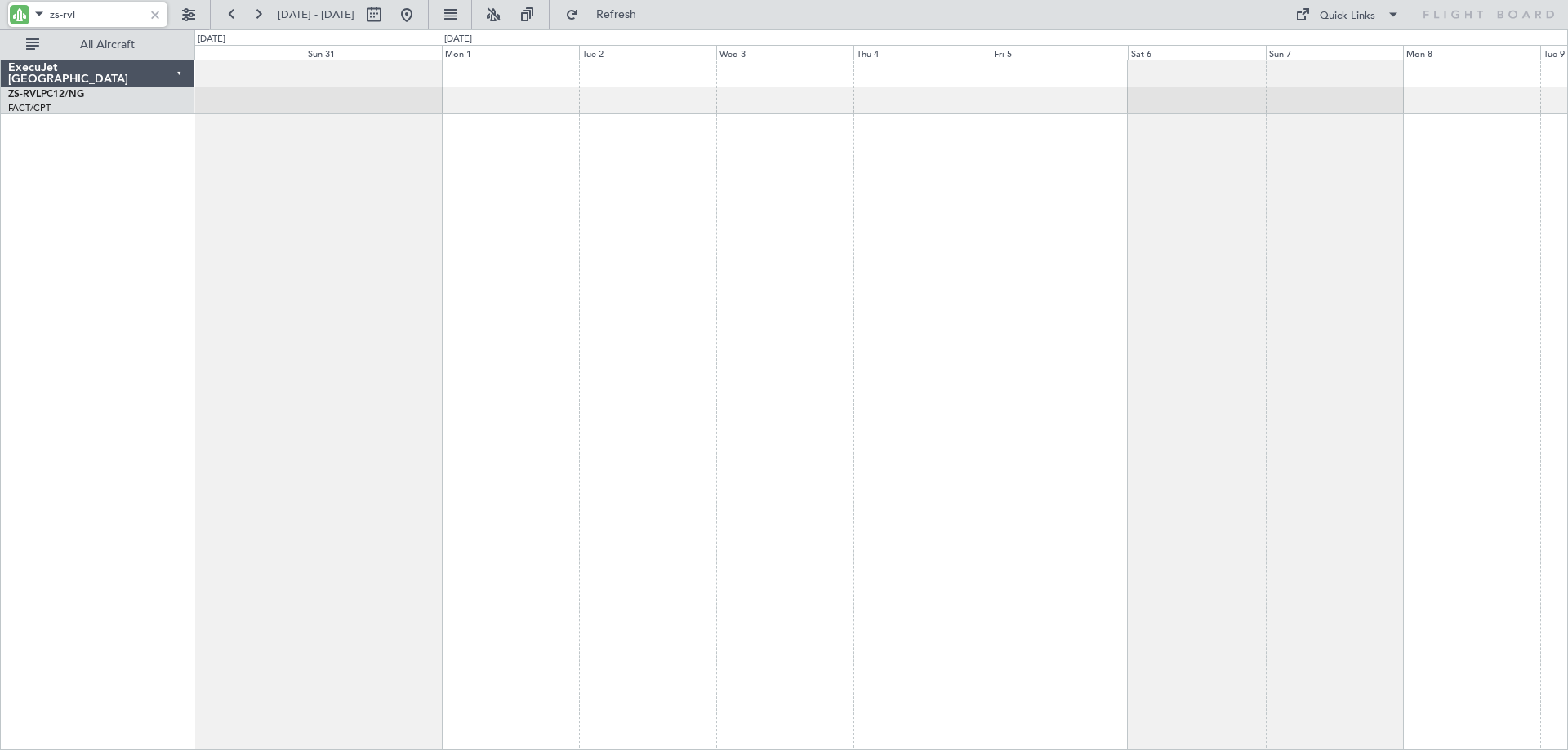
click at [521, 199] on div at bounding box center [880, 404] width 1373 height 691
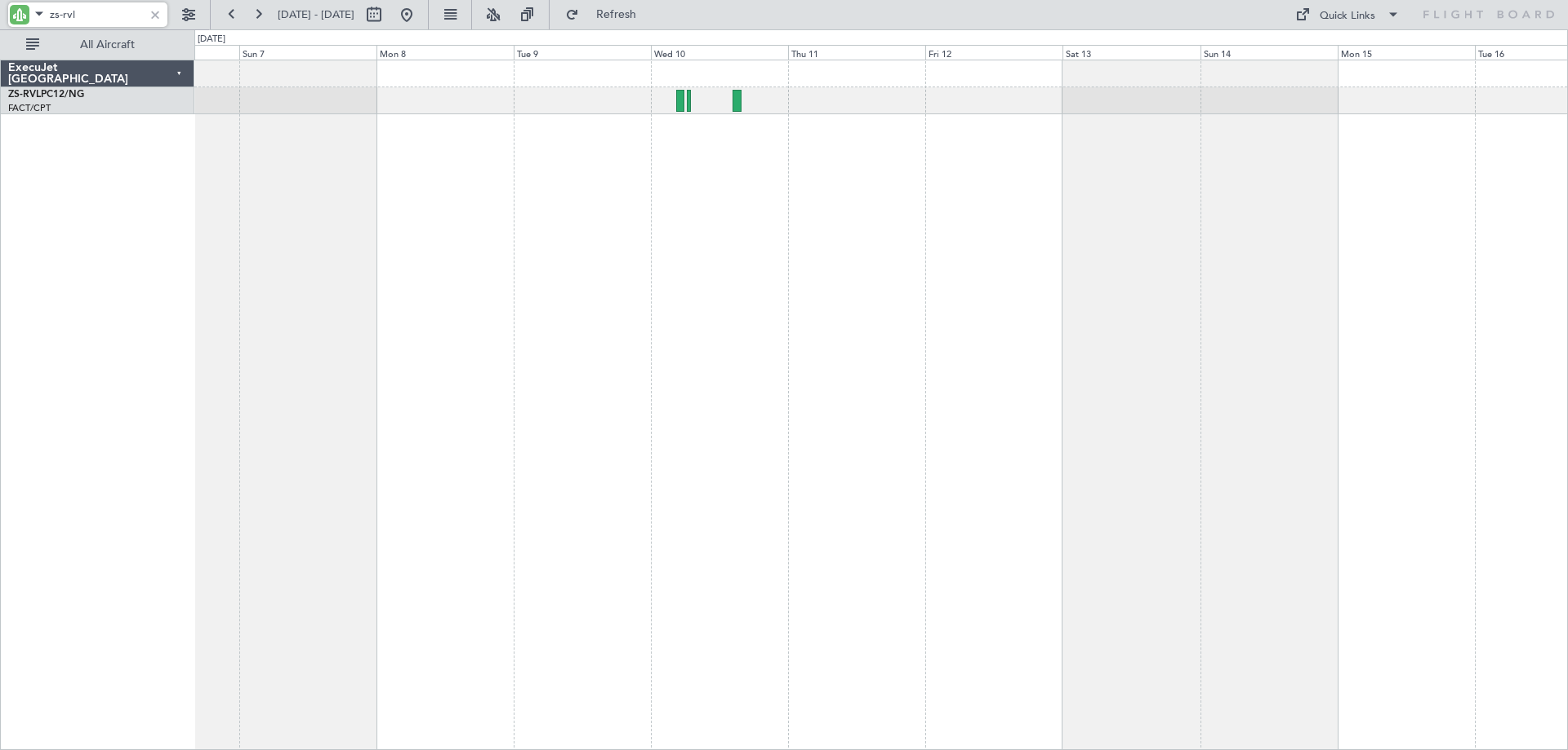
click at [369, 194] on div at bounding box center [880, 404] width 1373 height 691
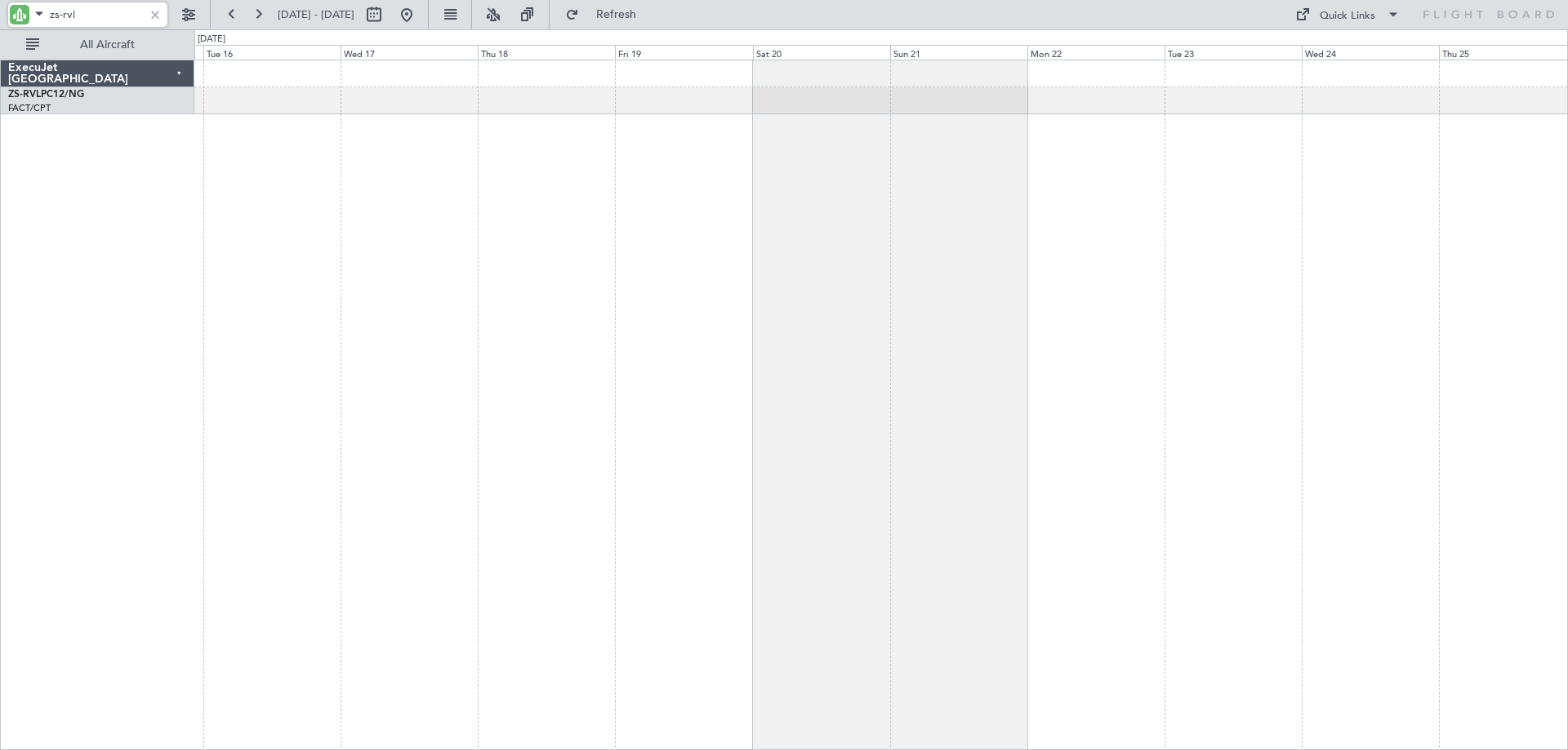
click at [191, 233] on div "ExecuJet South Africa ZS-RVL PC12/NG FACT/CPT Cape Town Intl. 0 0 Mon 15 Tue 16…" at bounding box center [784, 390] width 1568 height 721
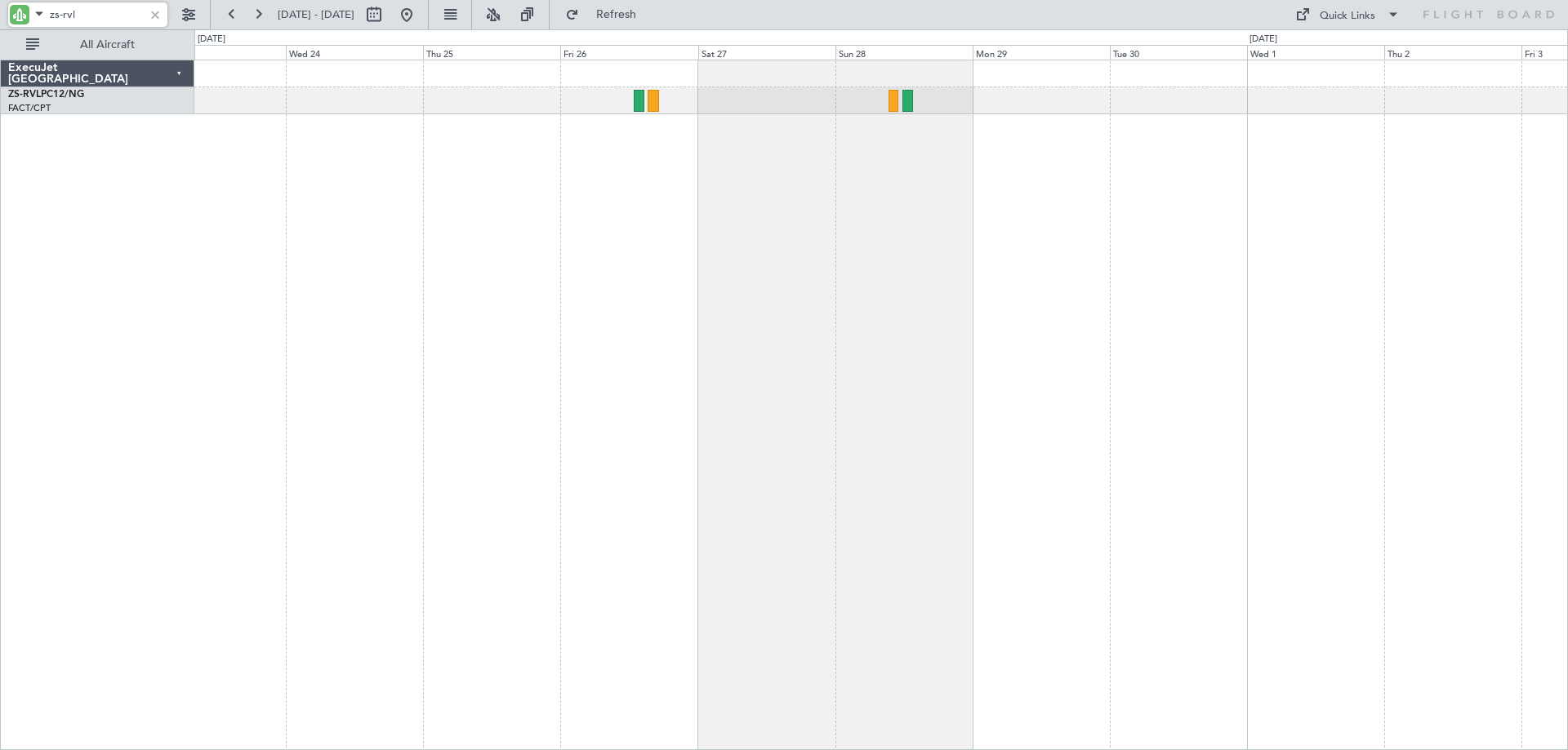
click at [444, 187] on div at bounding box center [880, 404] width 1373 height 691
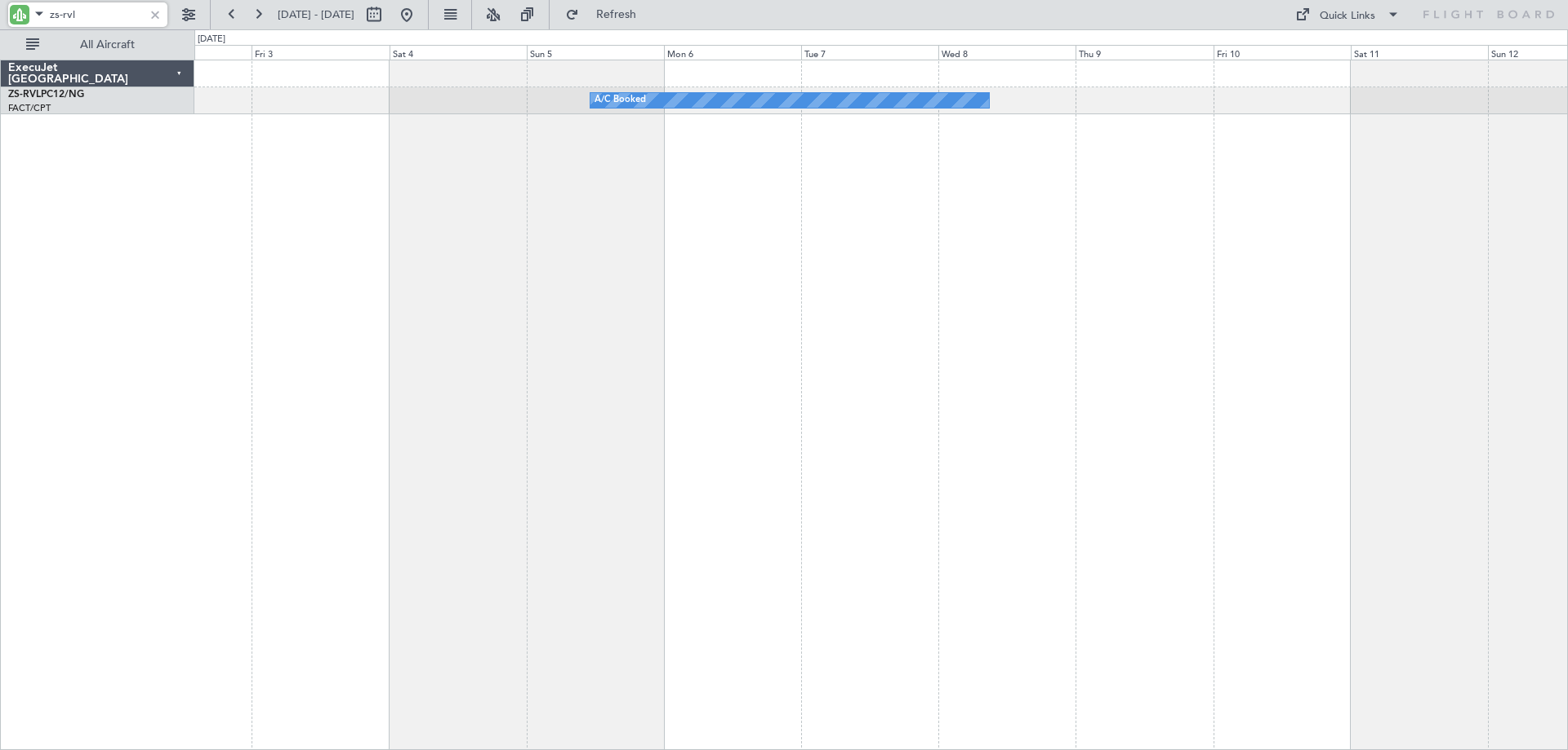
click at [235, 218] on div "A/C Booked" at bounding box center [880, 404] width 1373 height 691
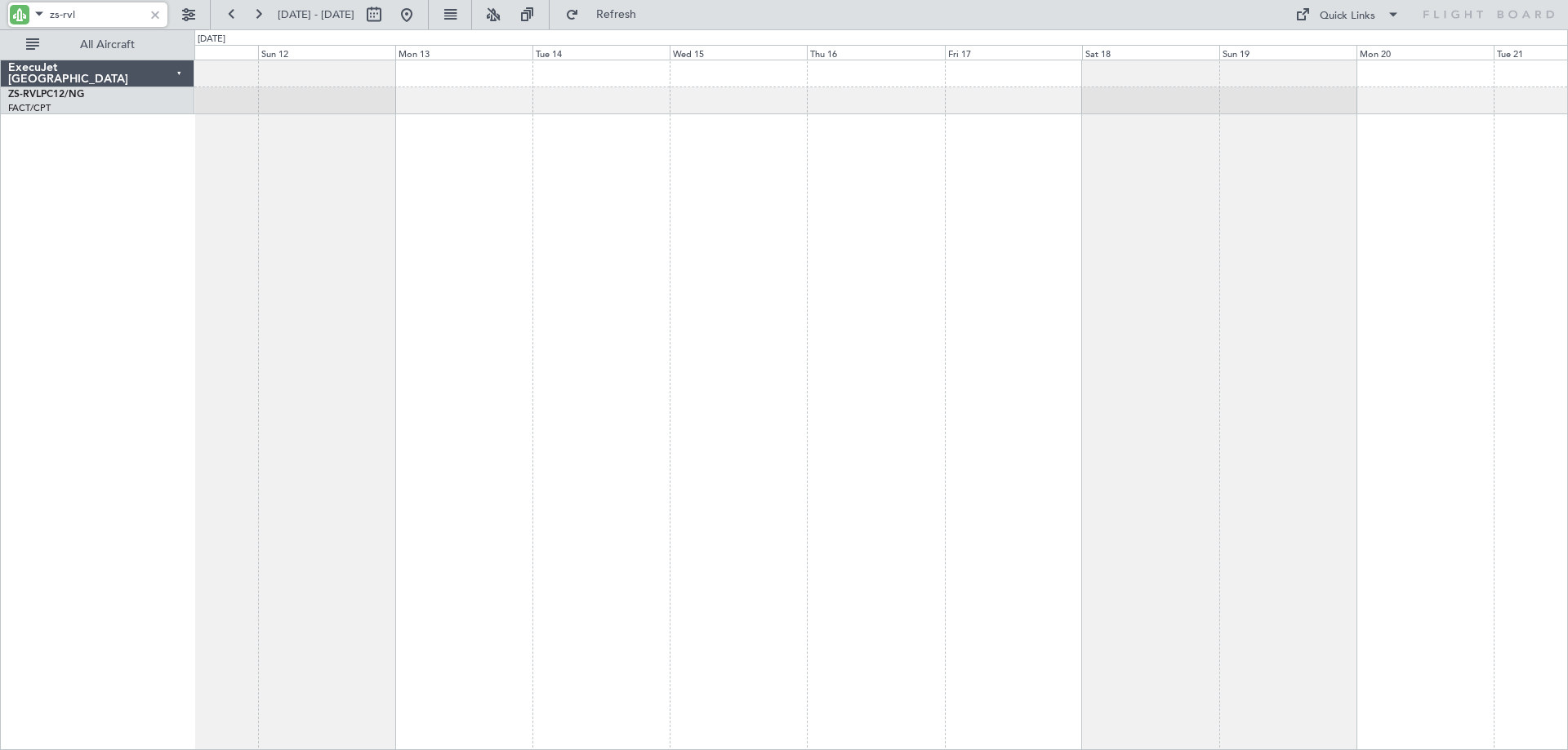
click at [254, 232] on div at bounding box center [880, 404] width 1373 height 691
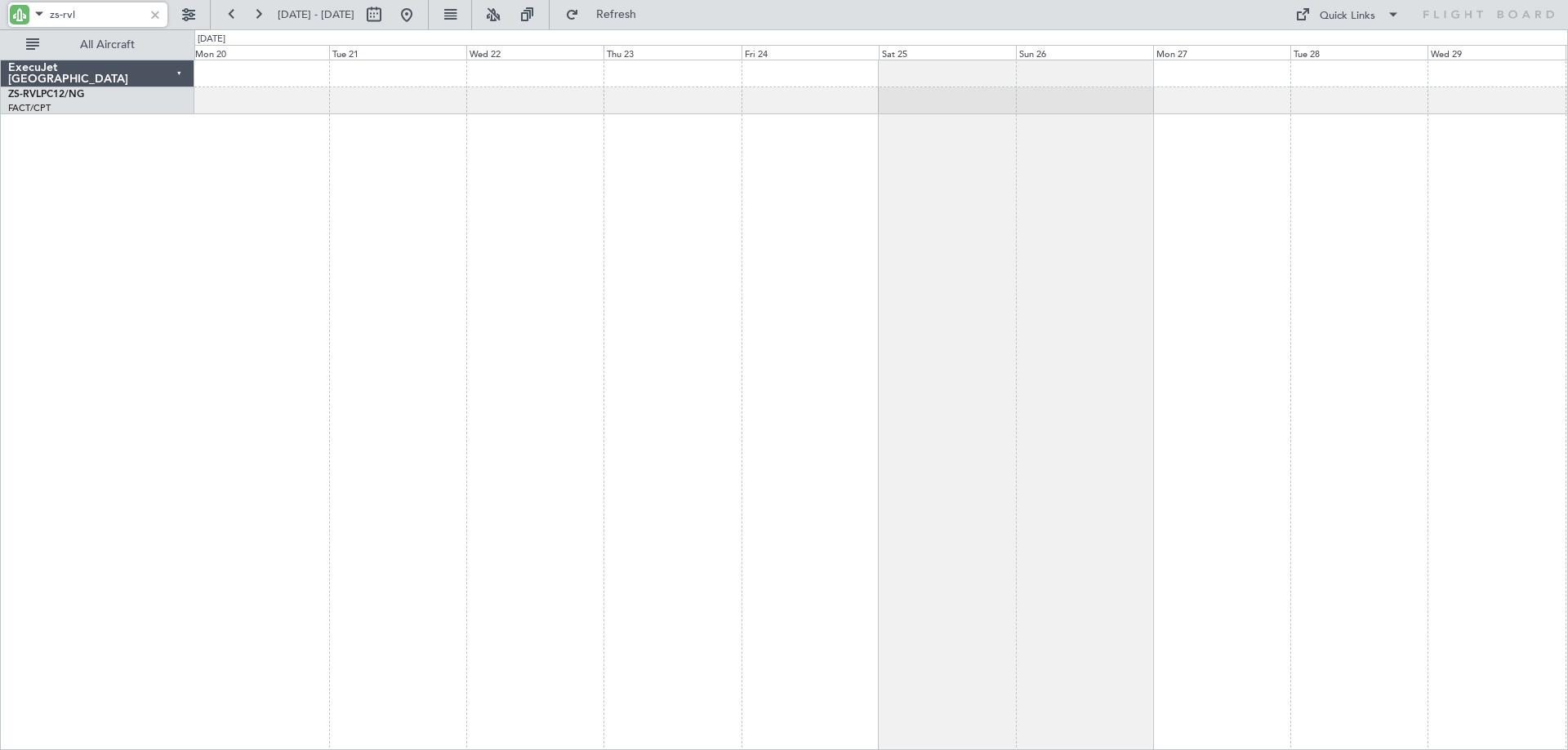
click at [224, 236] on div at bounding box center [880, 404] width 1373 height 691
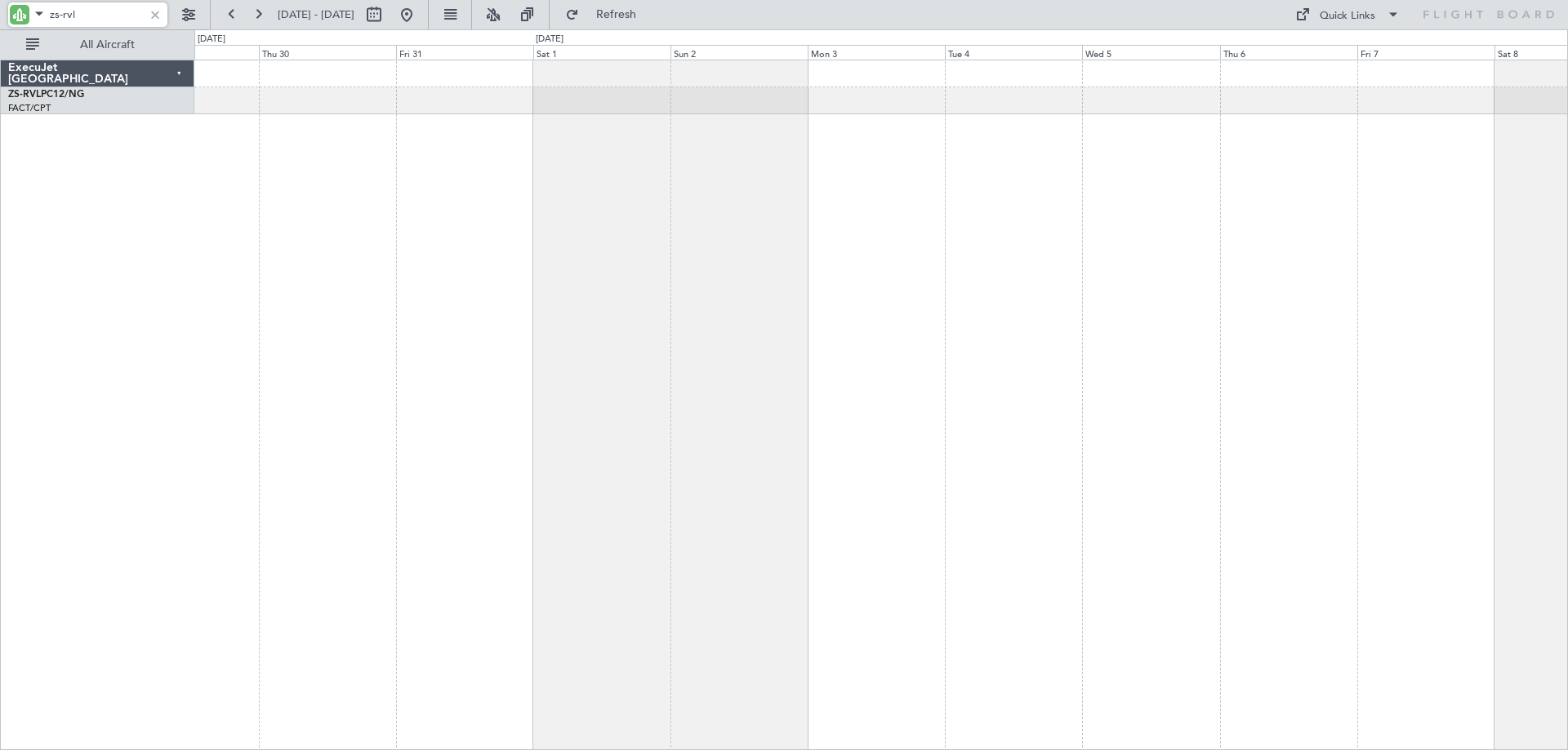
click at [262, 249] on div at bounding box center [880, 404] width 1373 height 691
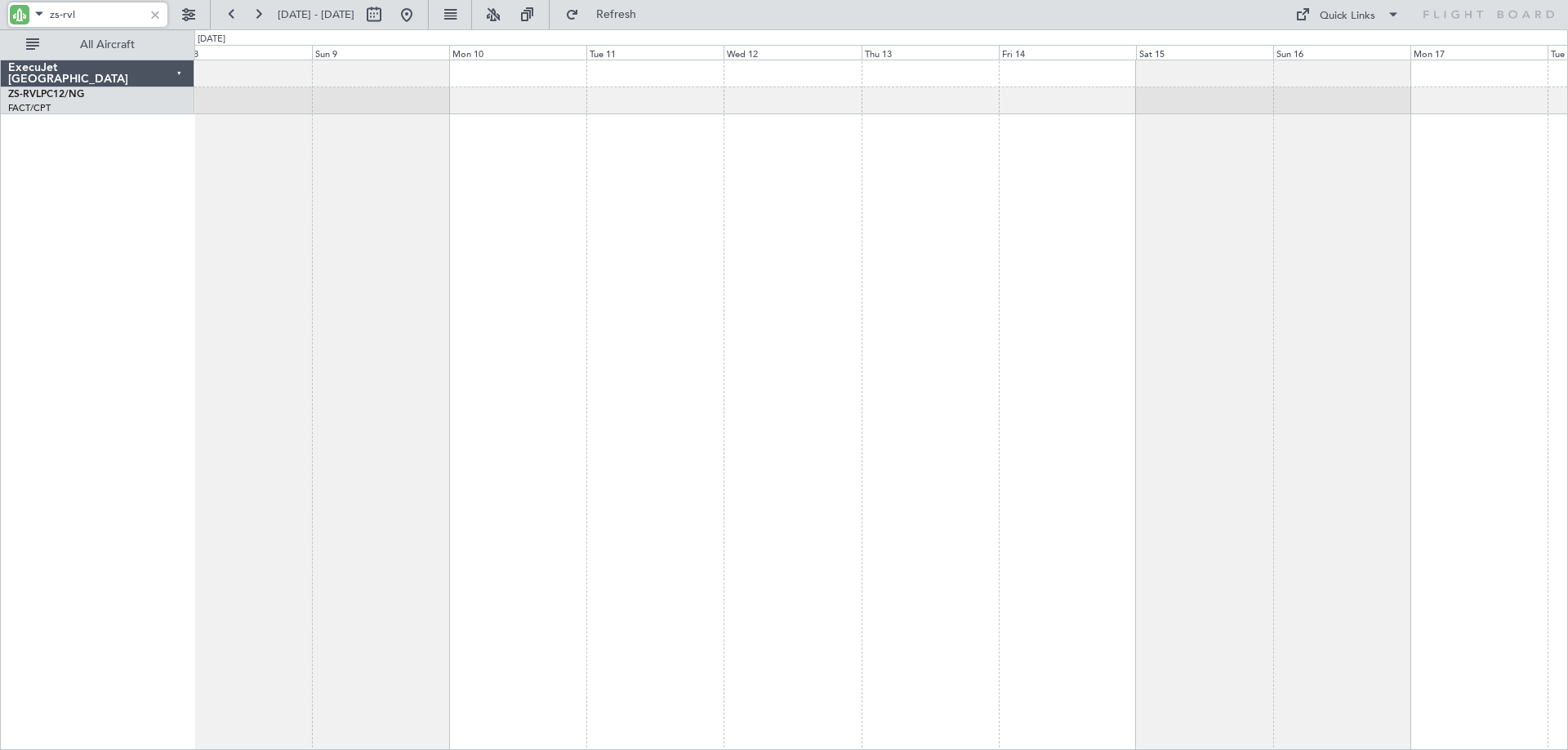
click at [210, 267] on div at bounding box center [880, 404] width 1373 height 691
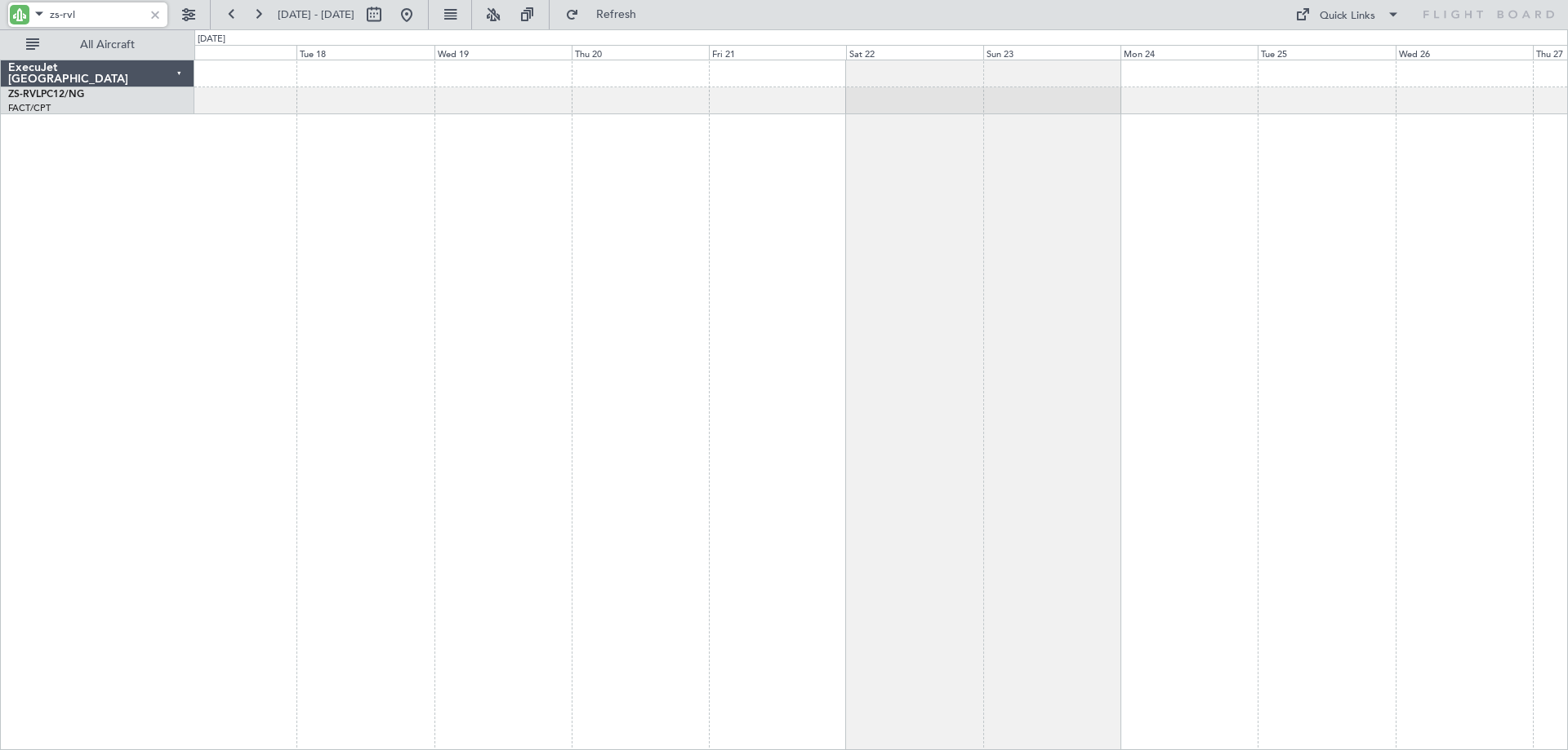
click at [250, 284] on div at bounding box center [880, 404] width 1373 height 691
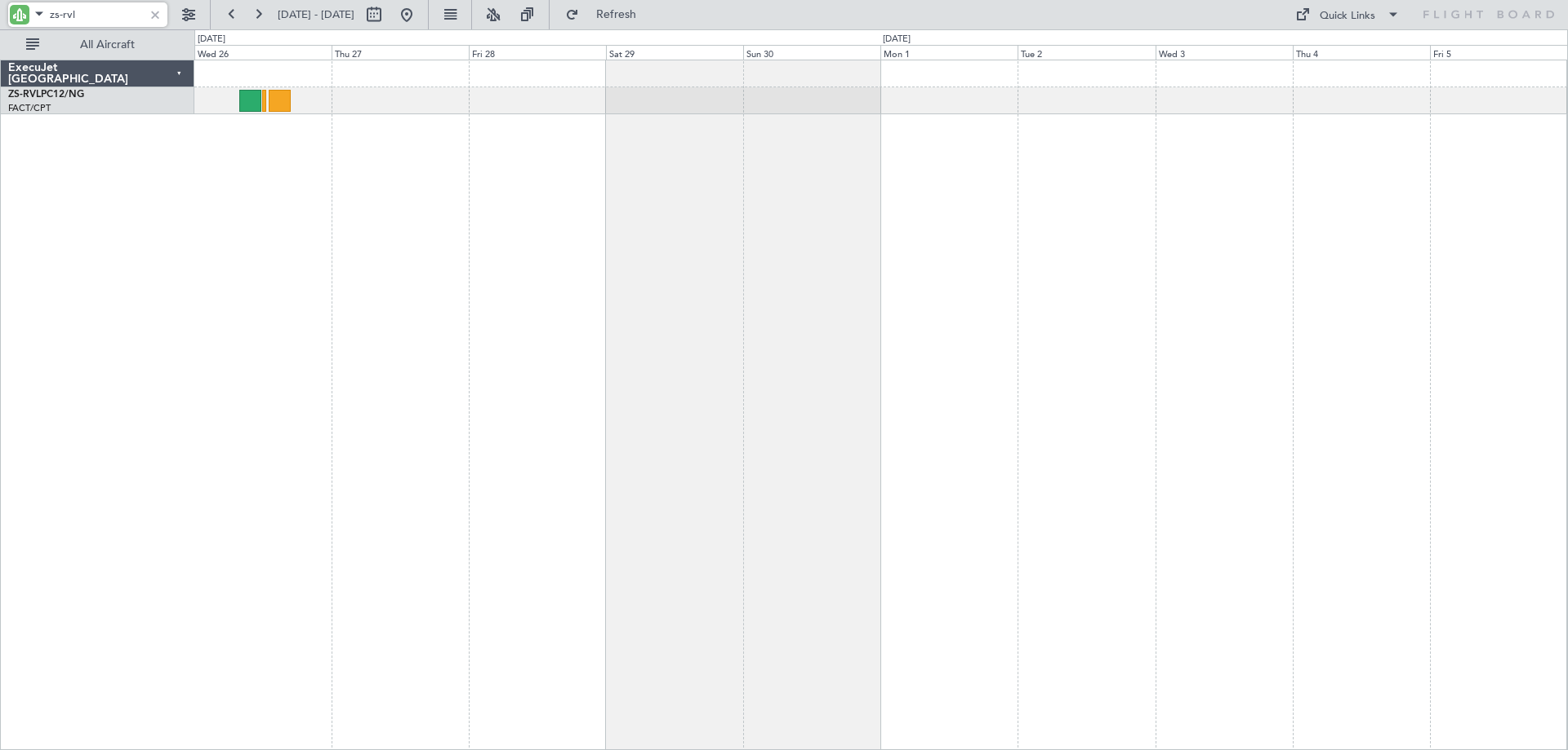
click at [327, 359] on div at bounding box center [880, 404] width 1373 height 691
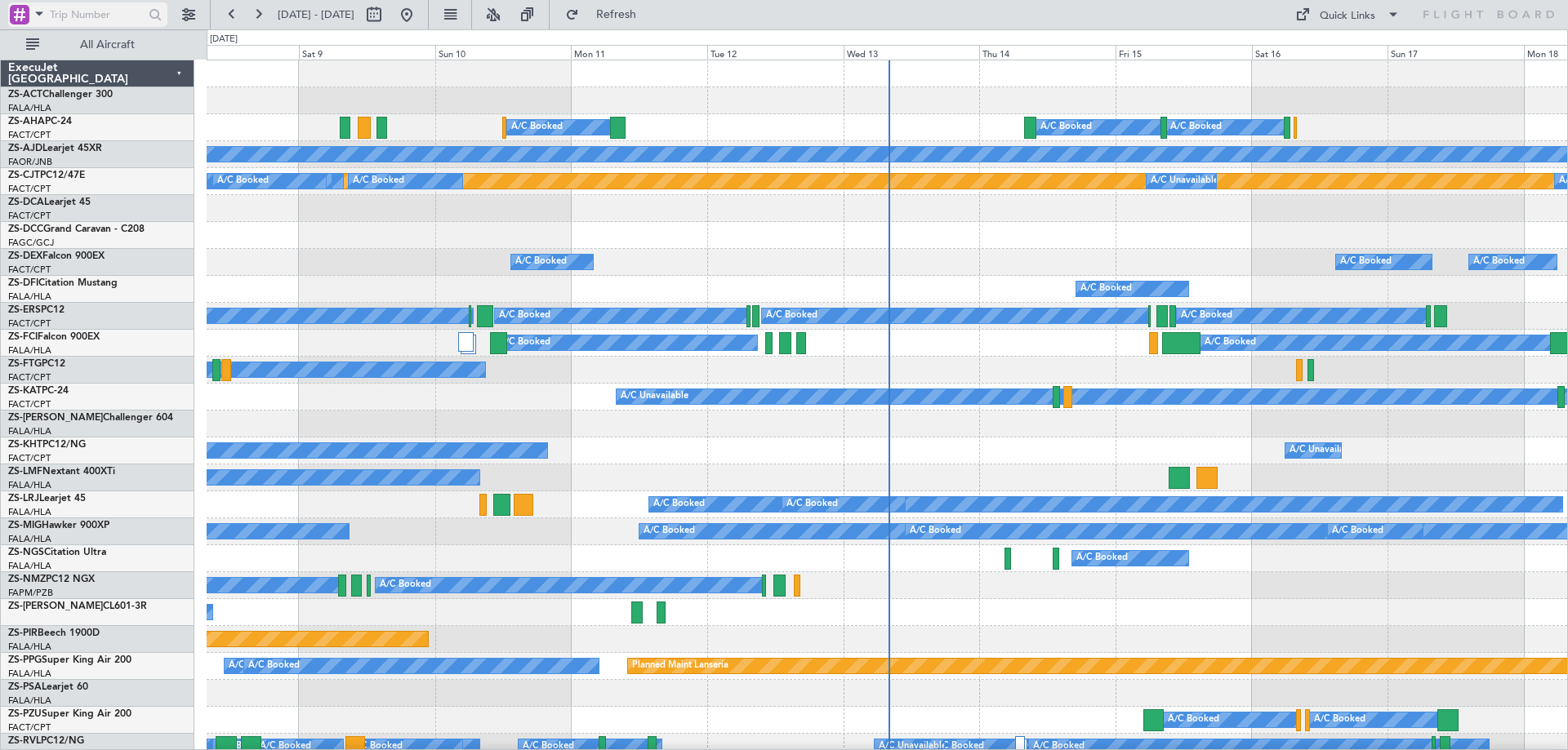
click at [36, 17] on span at bounding box center [39, 13] width 19 height 20
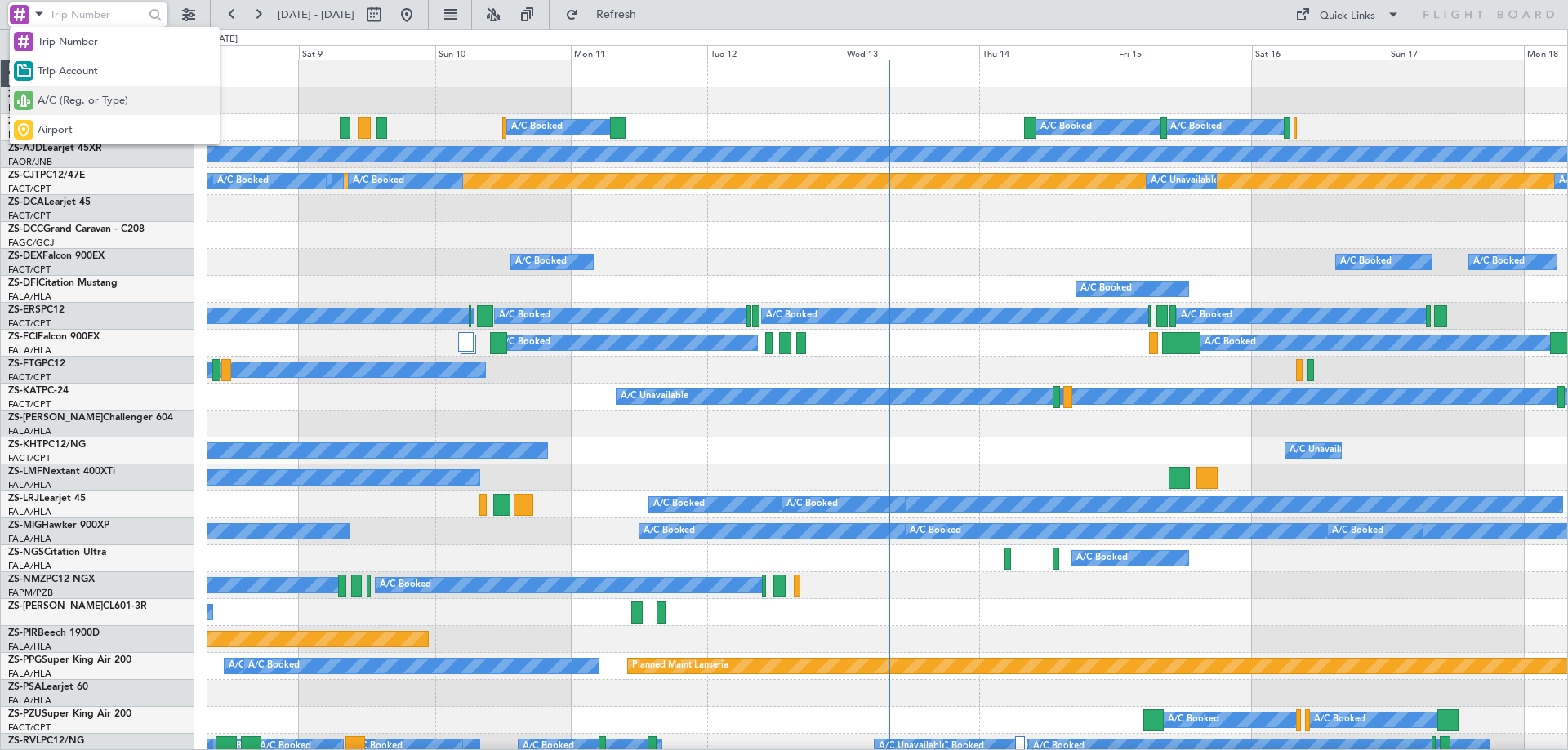
click at [109, 104] on span "A/C (Reg. or Type)" at bounding box center [83, 101] width 91 height 17
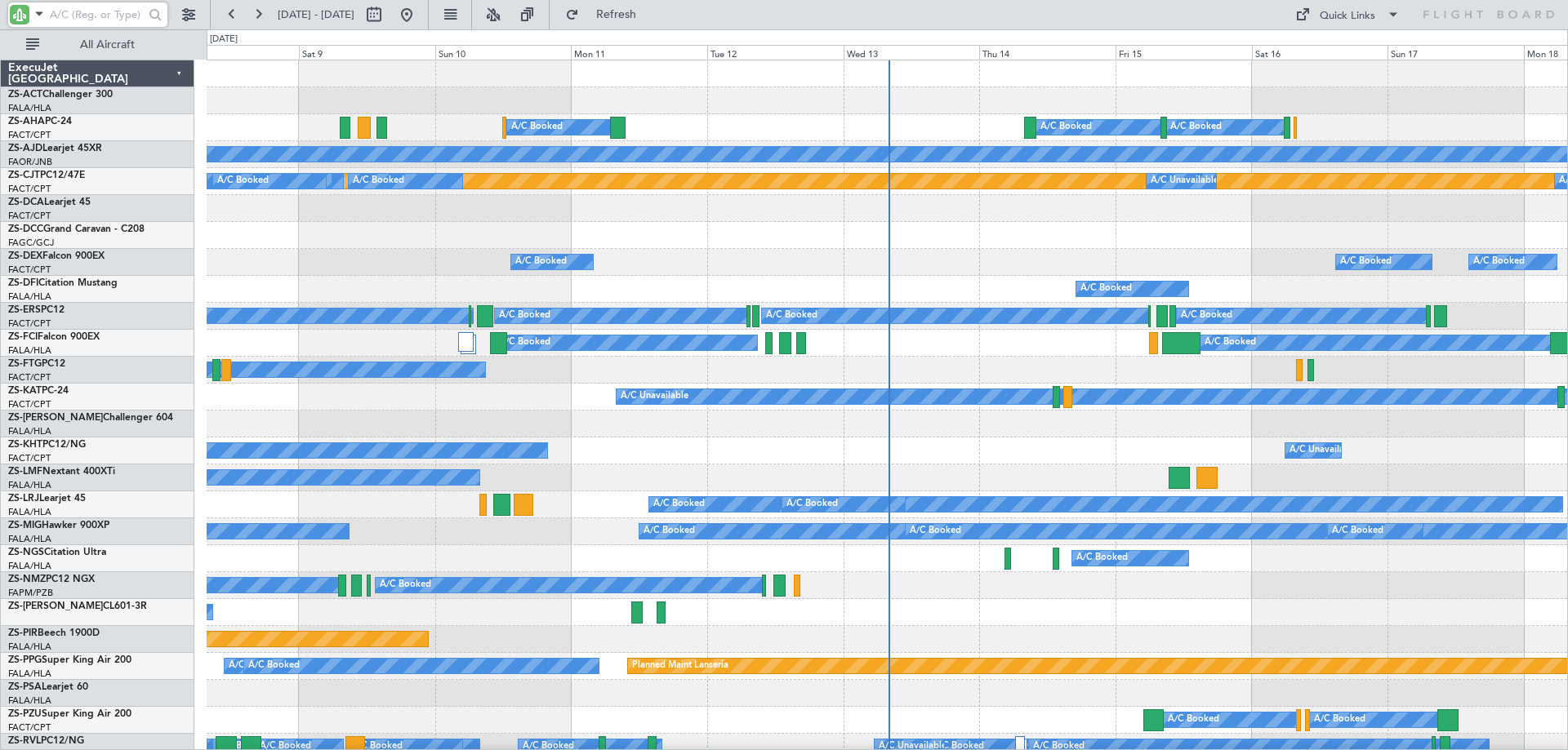
click at [98, 8] on input "text" at bounding box center [96, 15] width 94 height 24
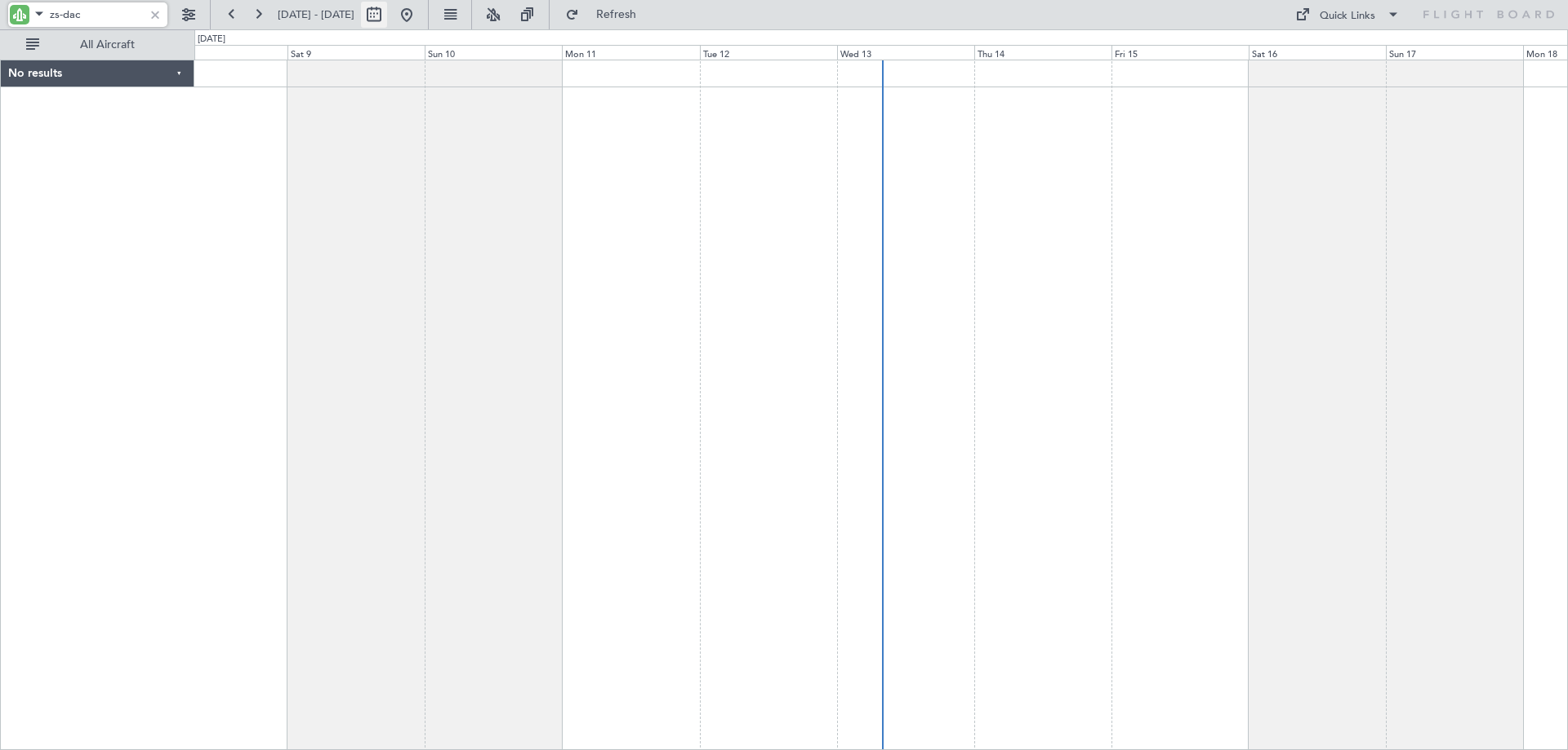
type input "zs-dac"
click at [387, 19] on button at bounding box center [373, 15] width 26 height 26
select select "8"
select select "2025"
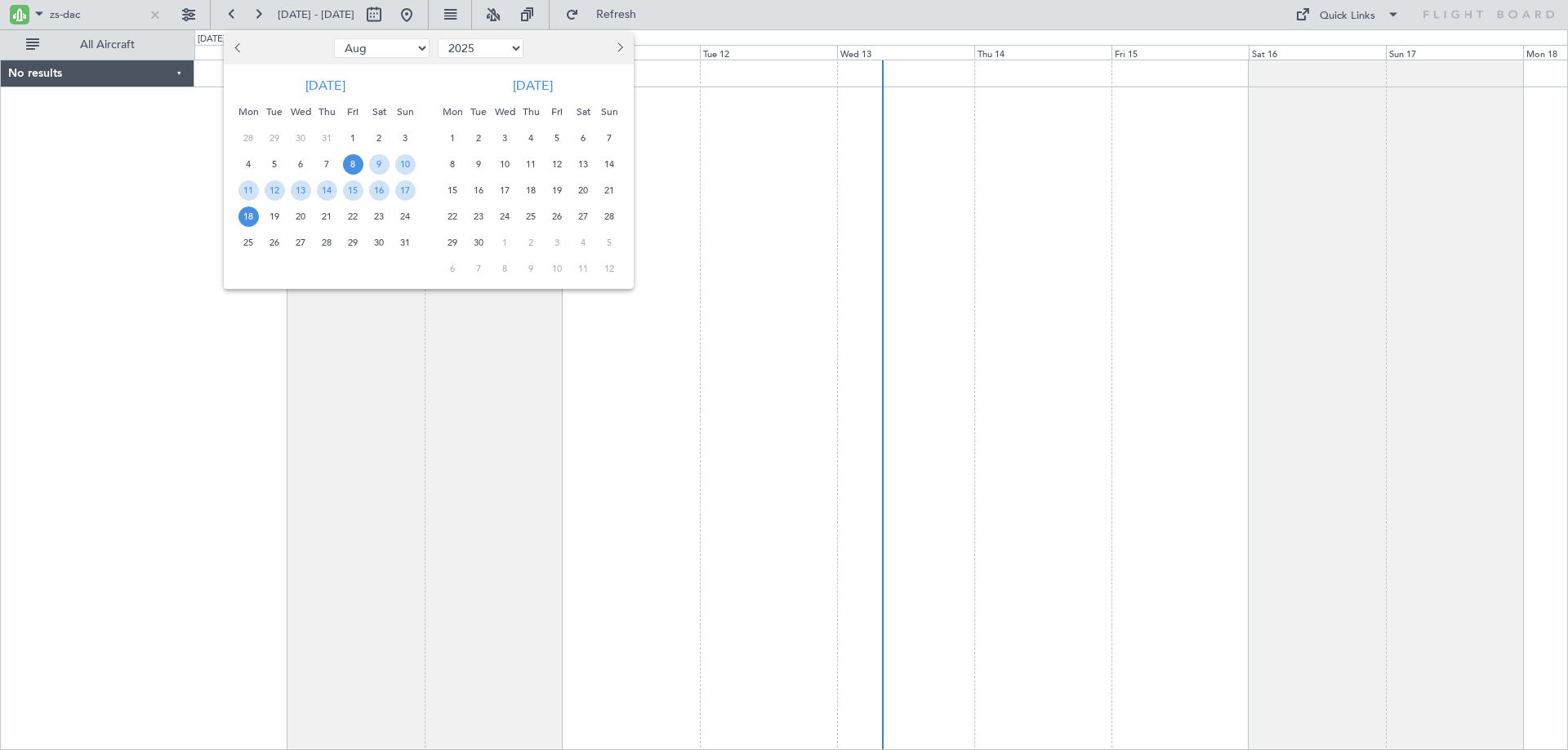
click at [618, 48] on span "Next month" at bounding box center [618, 48] width 10 height 10
select select "9"
click at [385, 213] on span "27" at bounding box center [379, 216] width 20 height 20
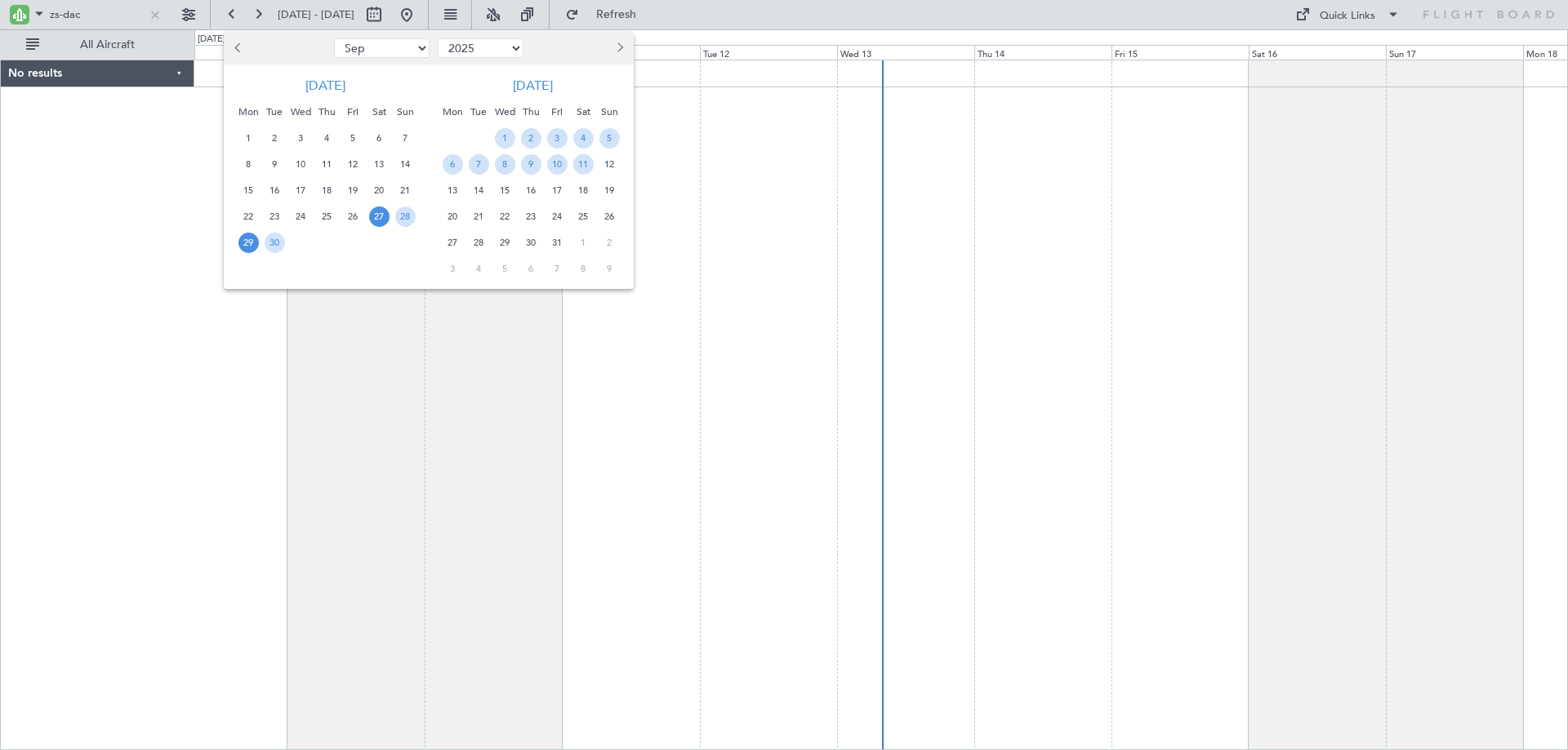
click at [245, 246] on span "29" at bounding box center [249, 243] width 20 height 20
